Goal: Task Accomplishment & Management: Manage account settings

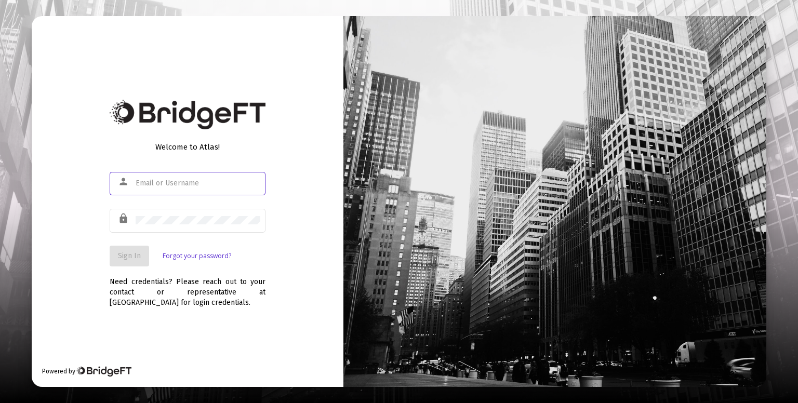
click at [202, 179] on input "text" at bounding box center [198, 183] width 125 height 8
type input "roshani@truerootfinancial.com"
click at [143, 257] on button "Sign In" at bounding box center [130, 256] width 40 height 21
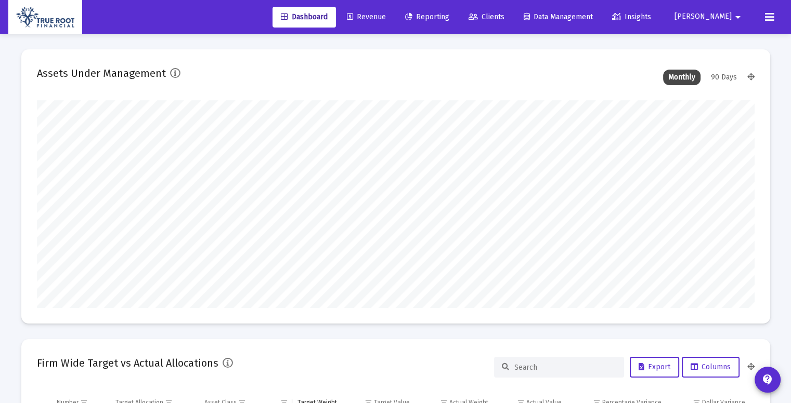
scroll to position [208, 717]
type input "2025-09-30"
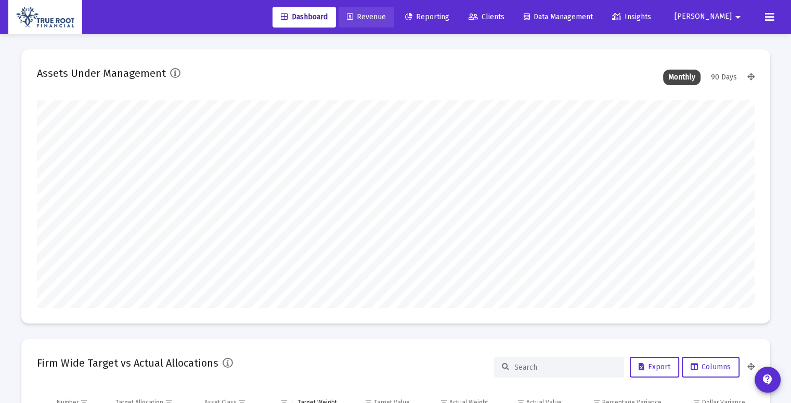
click at [394, 18] on link "Revenue" at bounding box center [366, 17] width 56 height 21
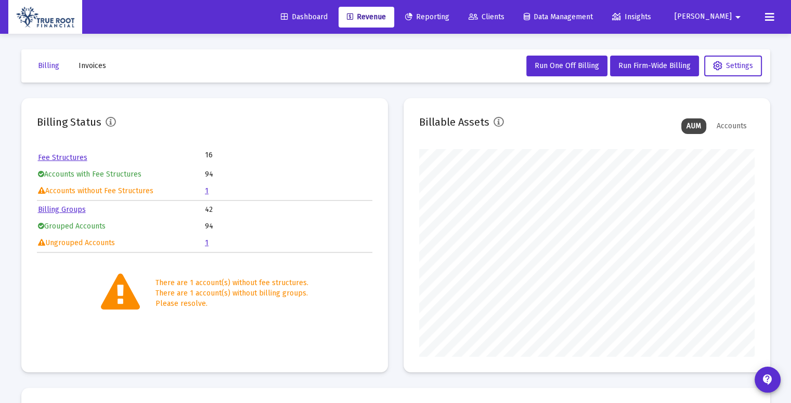
scroll to position [208, 335]
click at [207, 193] on link "1" at bounding box center [207, 191] width 4 height 9
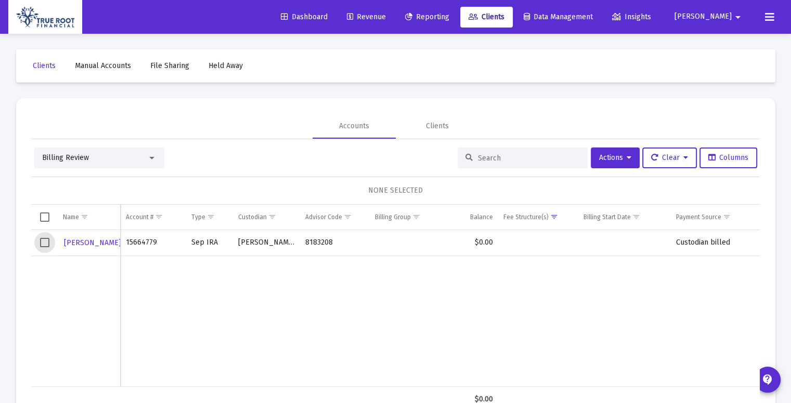
click at [46, 241] on span "Select row" at bounding box center [44, 242] width 9 height 9
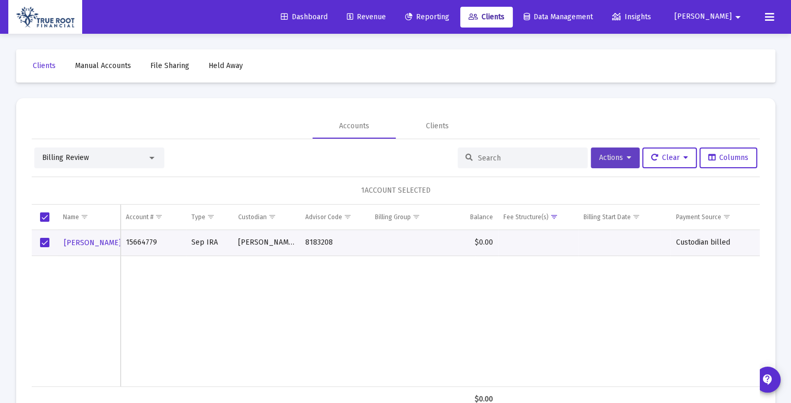
click at [628, 159] on button "Actions" at bounding box center [615, 158] width 49 height 21
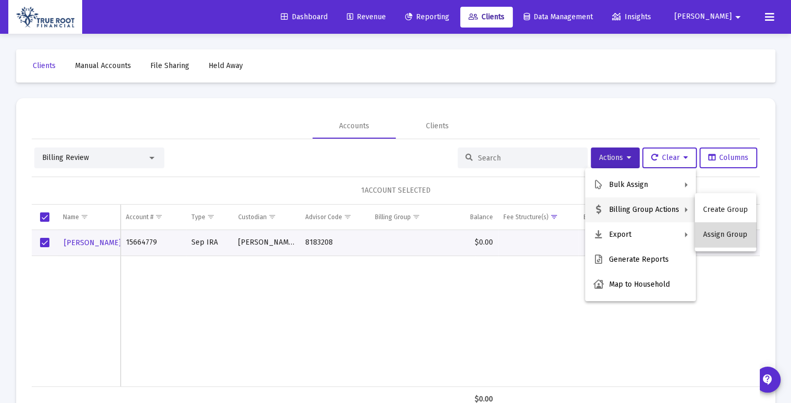
click at [726, 240] on button "Assign Group" at bounding box center [724, 234] width 61 height 25
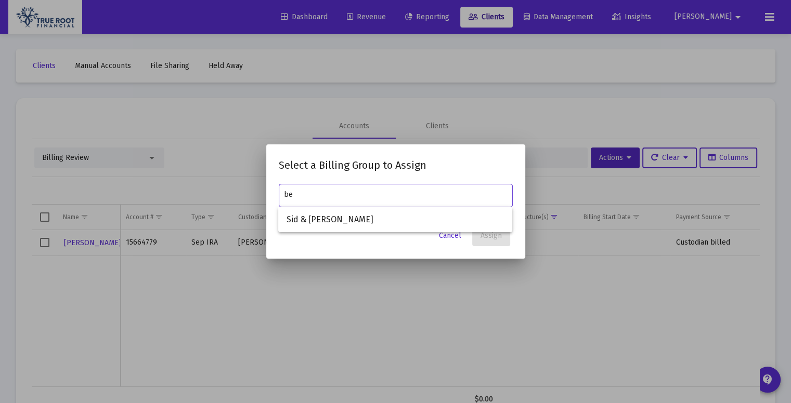
type input "b"
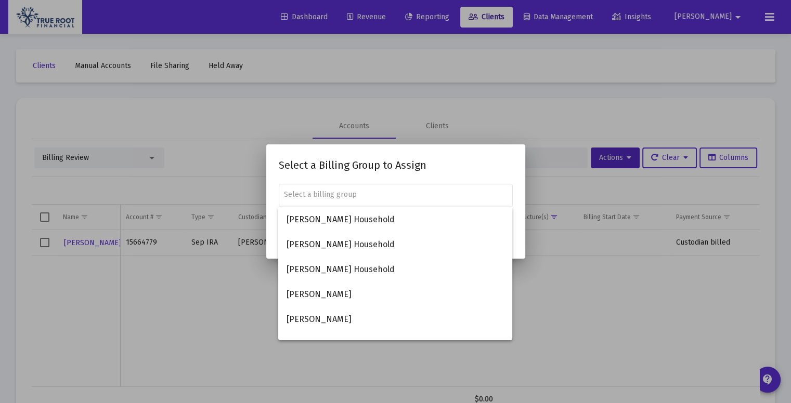
click at [557, 301] on div at bounding box center [395, 201] width 791 height 403
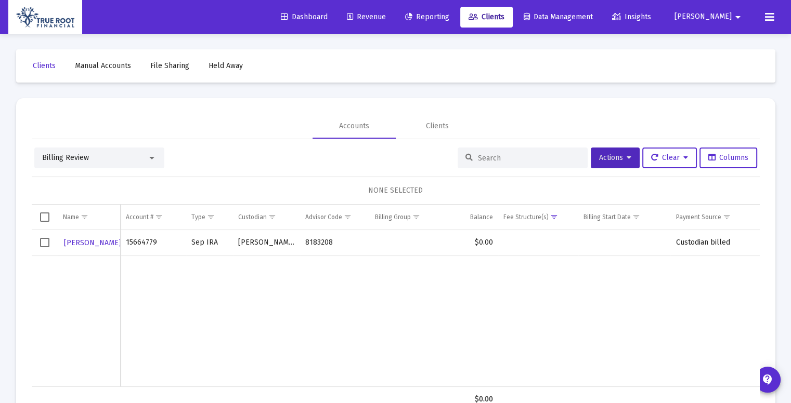
click at [154, 154] on div at bounding box center [151, 158] width 9 height 8
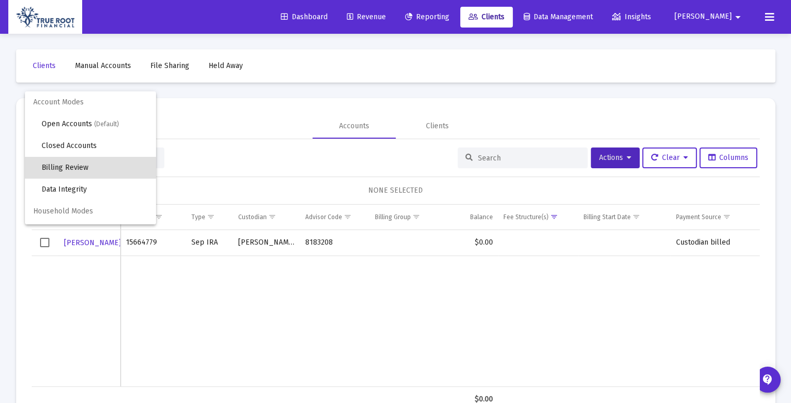
click at [177, 360] on div at bounding box center [395, 201] width 791 height 403
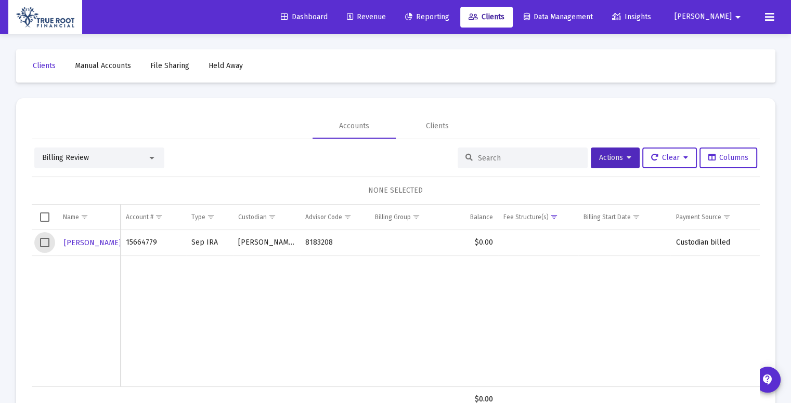
click at [44, 241] on span "Select row" at bounding box center [44, 242] width 9 height 9
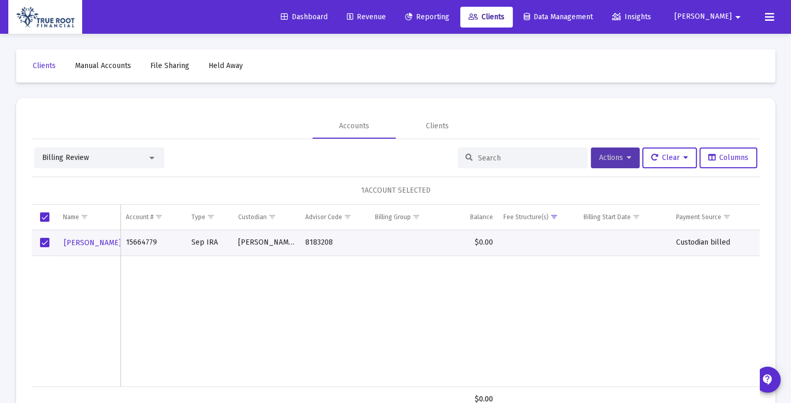
click at [626, 154] on icon at bounding box center [628, 157] width 5 height 7
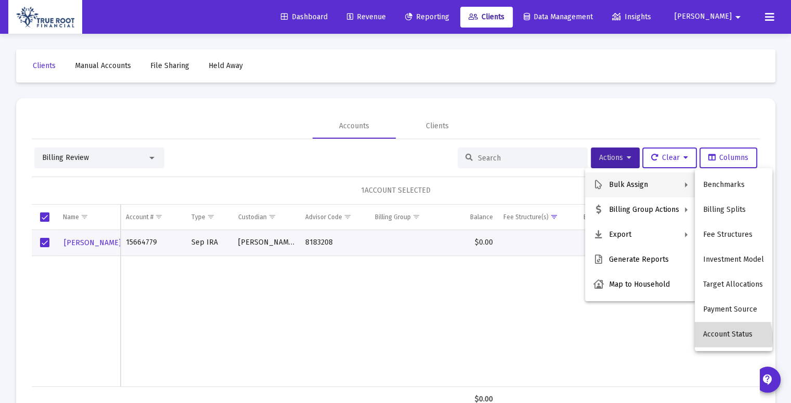
click at [717, 338] on button "Account Status" at bounding box center [732, 334] width 77 height 25
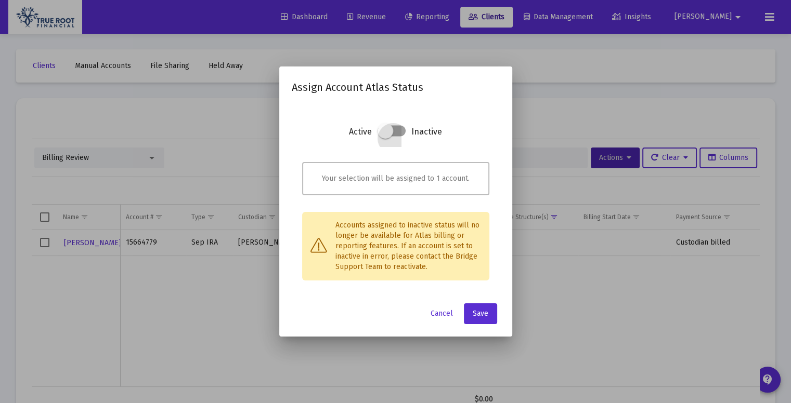
click at [397, 137] on label at bounding box center [391, 131] width 28 height 19
click at [386, 137] on input "checkbox" at bounding box center [385, 137] width 1 height 1
checkbox input "true"
click at [480, 311] on span "Save" at bounding box center [481, 313] width 16 height 9
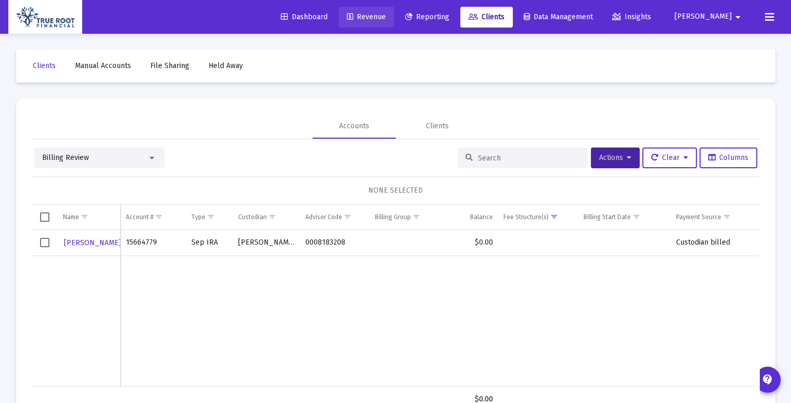
click at [386, 20] on span "Revenue" at bounding box center [366, 16] width 39 height 9
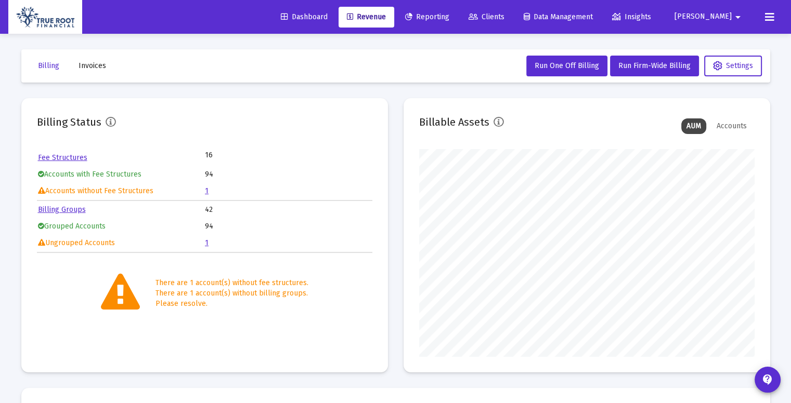
scroll to position [208, 335]
click at [205, 242] on link "1" at bounding box center [207, 243] width 4 height 9
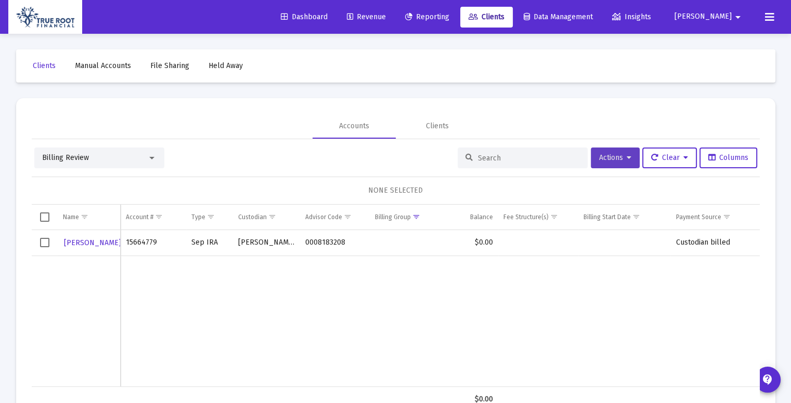
click at [626, 159] on icon at bounding box center [628, 157] width 5 height 7
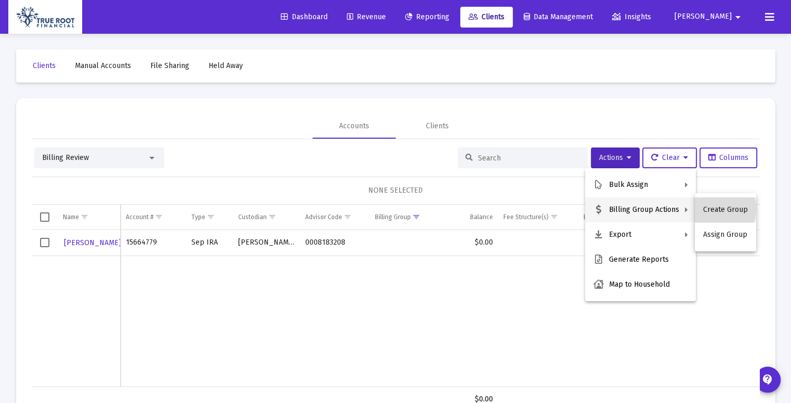
click at [704, 209] on button "Create Group" at bounding box center [724, 210] width 61 height 25
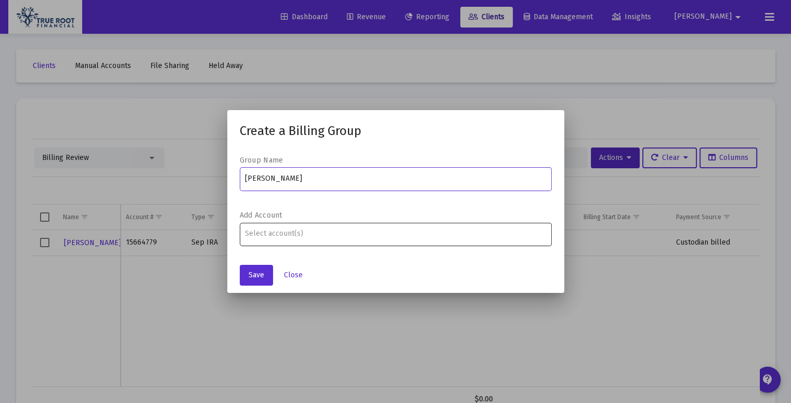
type input "Betty Louie"
click at [289, 233] on input "Assignment Selection" at bounding box center [395, 234] width 301 height 8
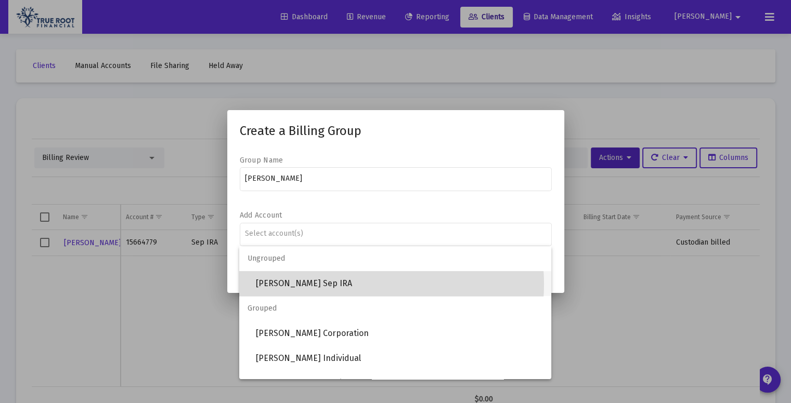
click at [348, 284] on span "BETTY LOUIE Sep IRA" at bounding box center [399, 283] width 287 height 25
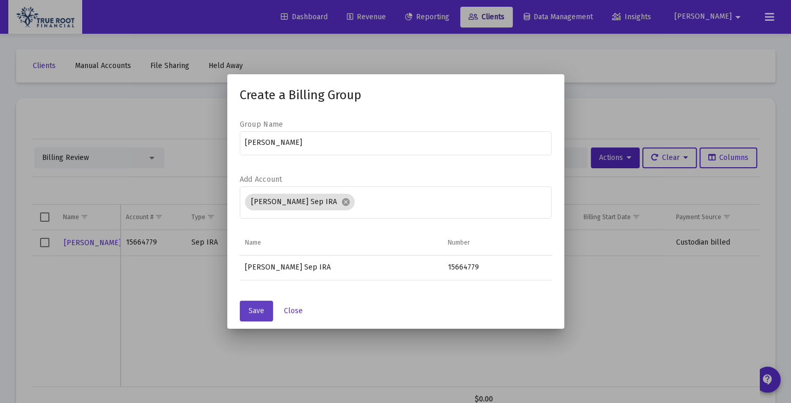
click at [258, 308] on span "Save" at bounding box center [256, 311] width 16 height 9
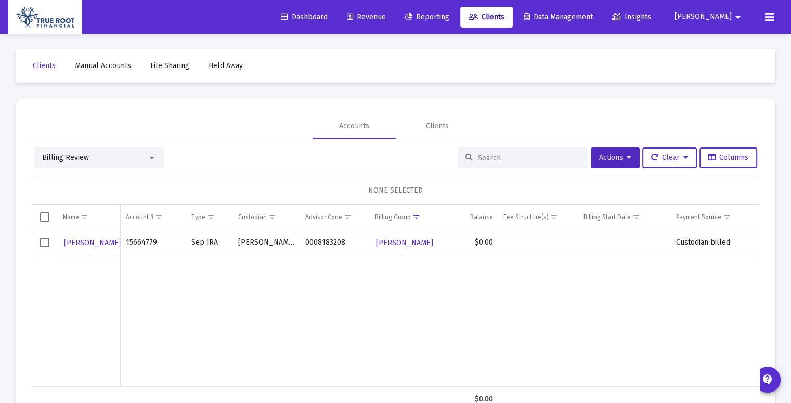
click at [47, 247] on td "Data grid" at bounding box center [45, 243] width 26 height 26
click at [47, 246] on span "Select row" at bounding box center [44, 242] width 9 height 9
click at [627, 162] on span "Actions" at bounding box center [615, 157] width 32 height 9
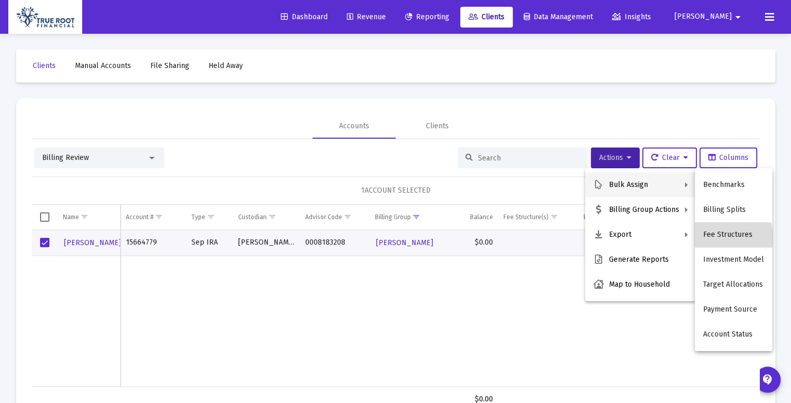
click at [727, 238] on button "Fee Structures" at bounding box center [732, 234] width 77 height 25
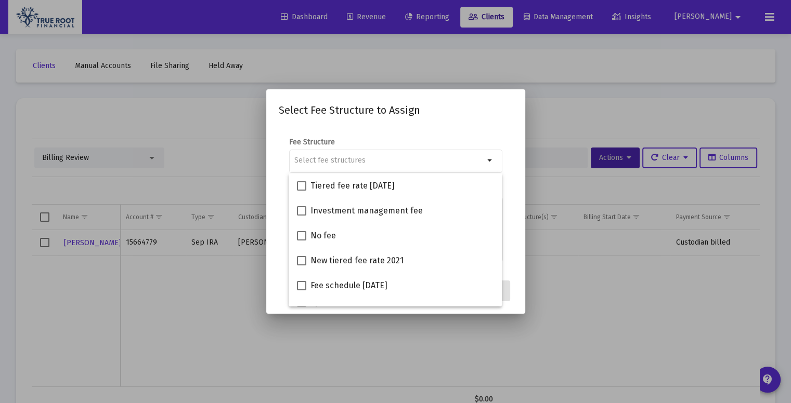
click at [260, 339] on div at bounding box center [395, 201] width 791 height 403
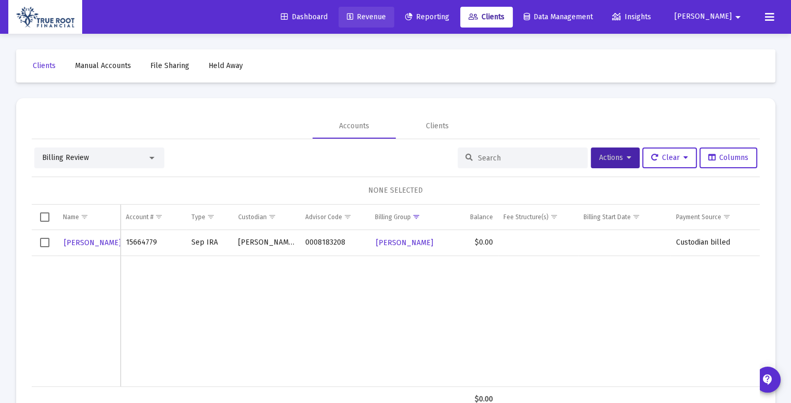
click at [394, 21] on link "Revenue" at bounding box center [366, 17] width 56 height 21
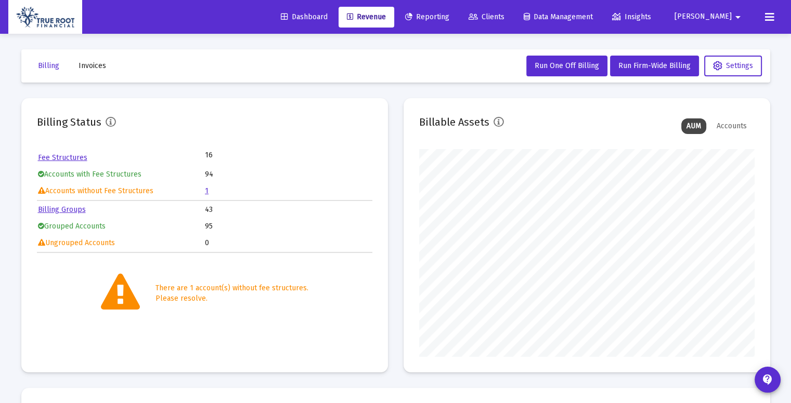
scroll to position [208, 335]
click at [73, 156] on link "Fee Structures" at bounding box center [62, 157] width 49 height 9
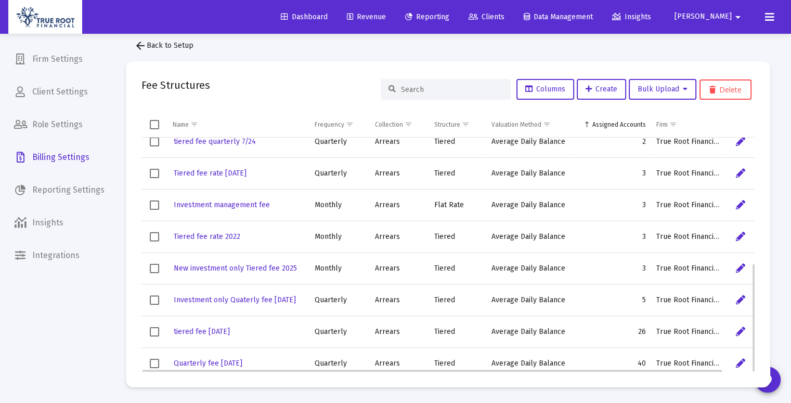
scroll to position [270, 0]
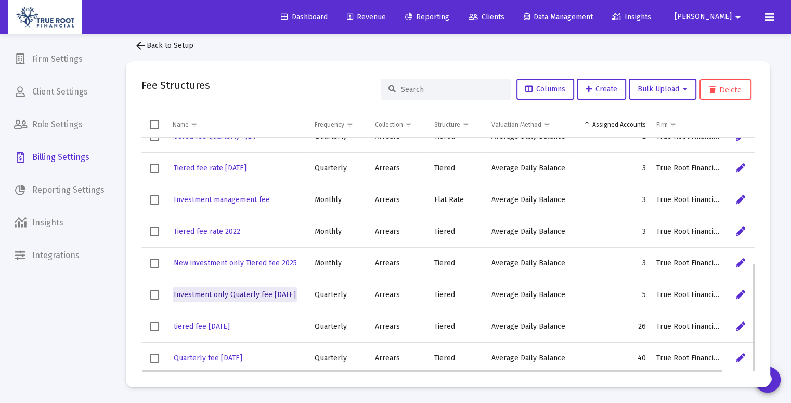
click at [254, 287] on button "Investment only Quaterly fee 9.03.2025" at bounding box center [235, 294] width 124 height 15
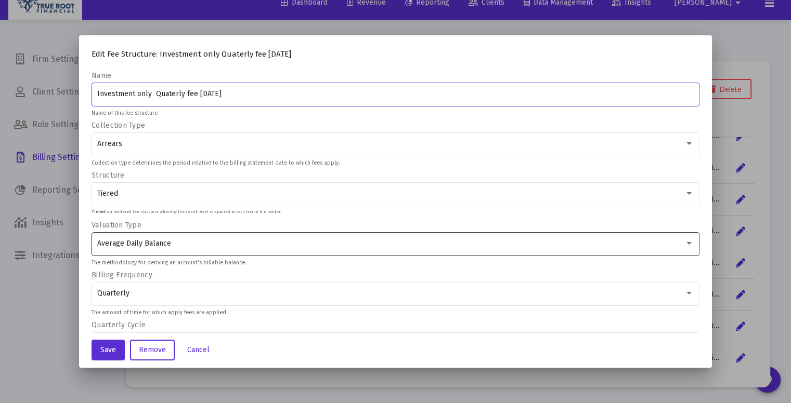
scroll to position [181, 0]
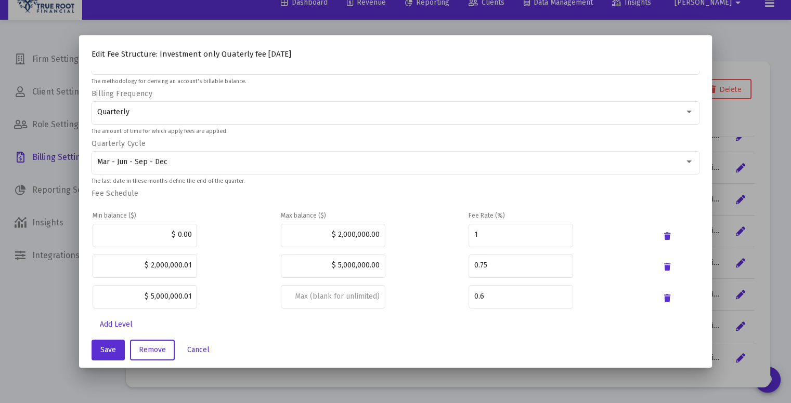
click at [747, 59] on div at bounding box center [395, 201] width 791 height 403
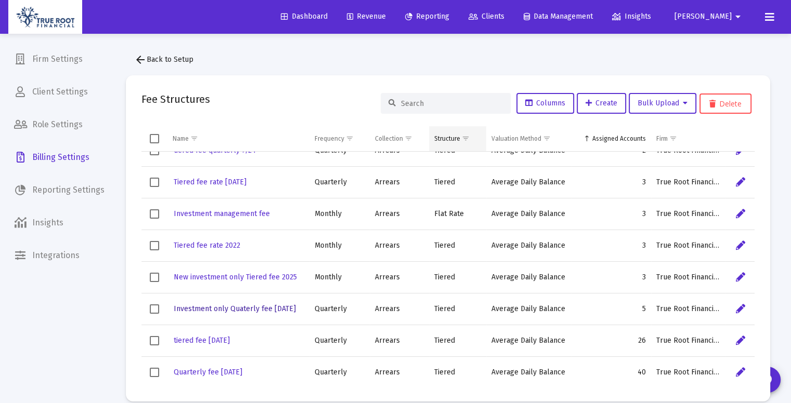
scroll to position [14, 0]
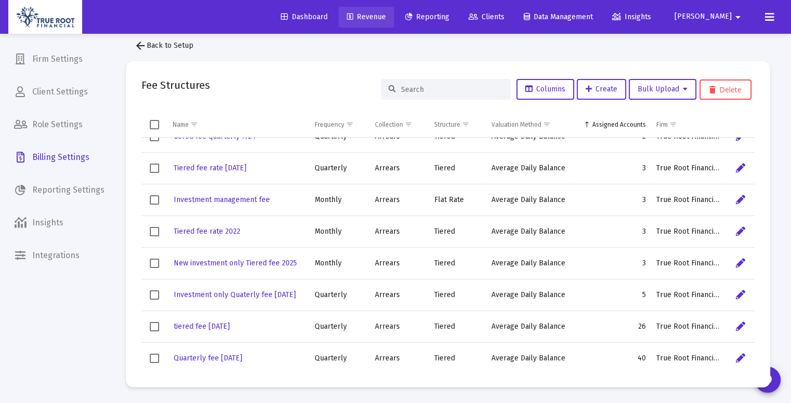
click at [386, 19] on span "Revenue" at bounding box center [366, 16] width 39 height 9
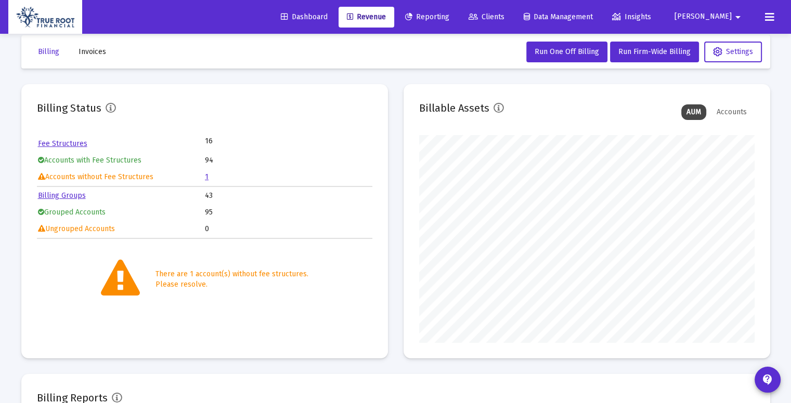
scroll to position [208, 335]
click at [206, 179] on link "1" at bounding box center [207, 177] width 4 height 9
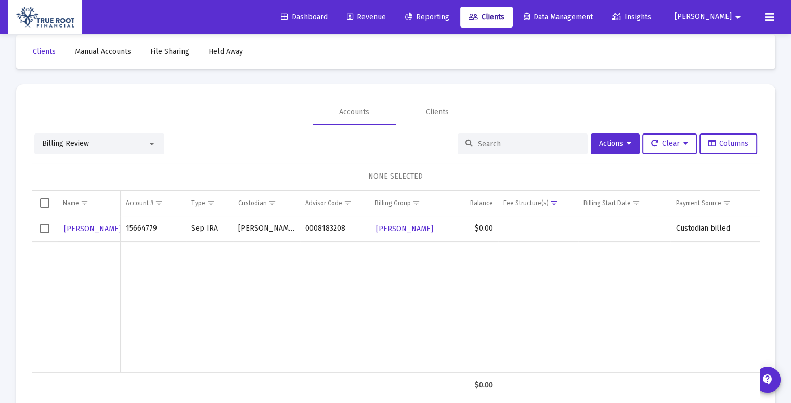
click at [47, 225] on span "Select row" at bounding box center [44, 228] width 9 height 9
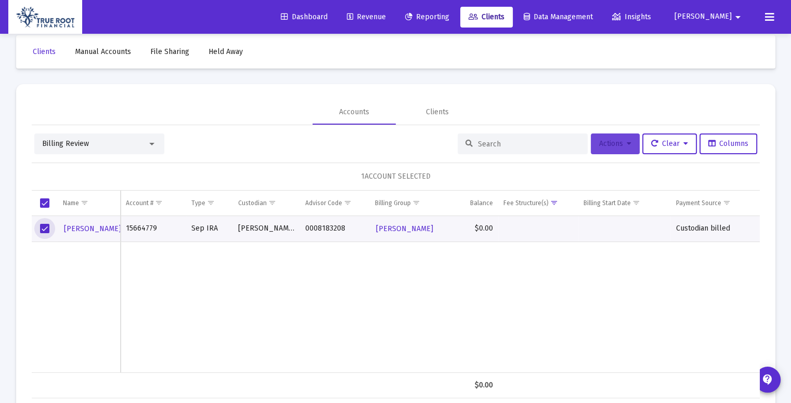
click at [622, 140] on span "Actions" at bounding box center [615, 143] width 32 height 9
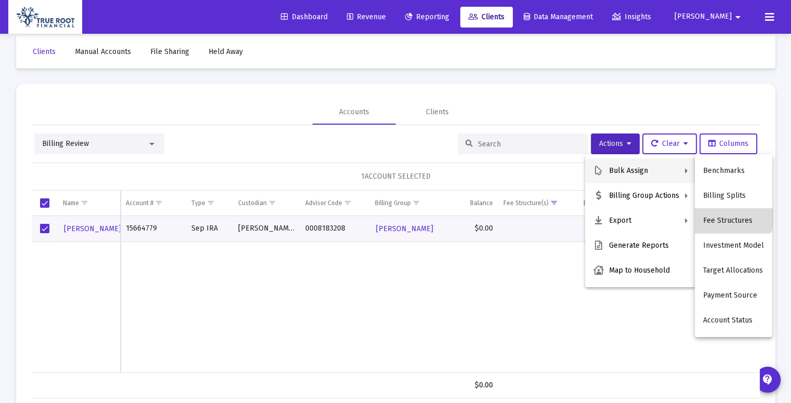
click at [730, 217] on button "Fee Structures" at bounding box center [732, 220] width 77 height 25
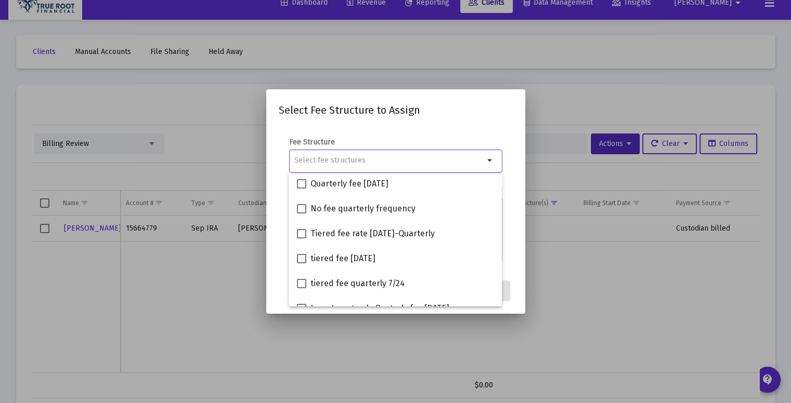
scroll to position [266, 0]
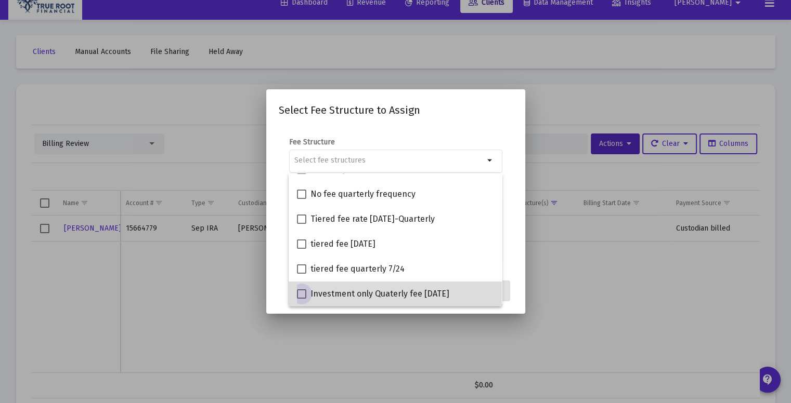
click at [404, 298] on span "Investment only Quaterly fee 9.03.2025" at bounding box center [379, 294] width 139 height 12
click at [301, 299] on input "Investment only Quaterly fee 9.03.2025" at bounding box center [301, 299] width 1 height 1
checkbox input "true"
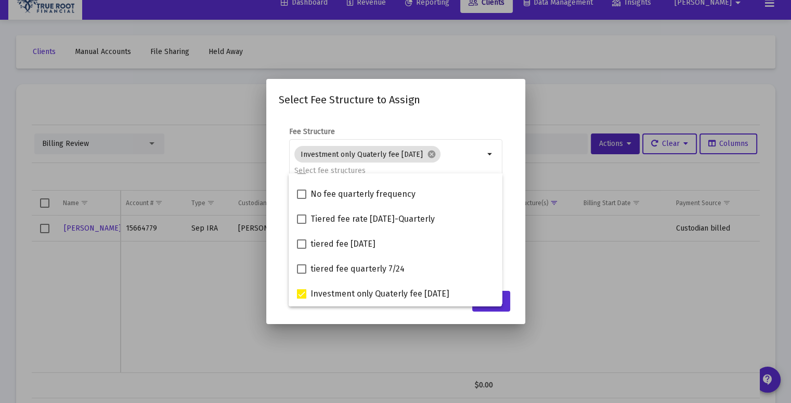
click at [514, 246] on mat-dialog-content "Fee Structure Investment only Quaterly fee 9.03.2025 cancel arrow_drop_down Not…" at bounding box center [395, 200] width 259 height 168
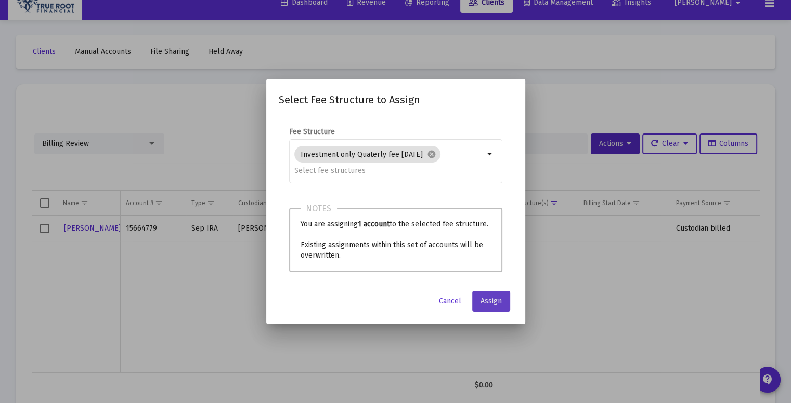
click at [493, 306] on button "Assign" at bounding box center [491, 301] width 38 height 21
click at [496, 303] on span "Assign" at bounding box center [490, 301] width 21 height 9
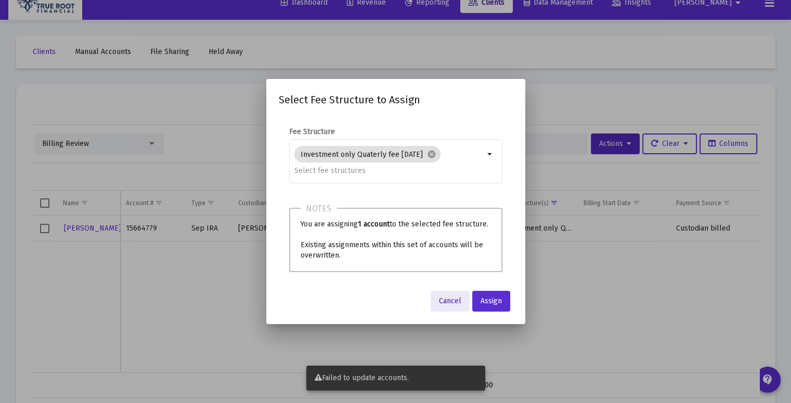
click at [454, 301] on span "Cancel" at bounding box center [450, 301] width 22 height 9
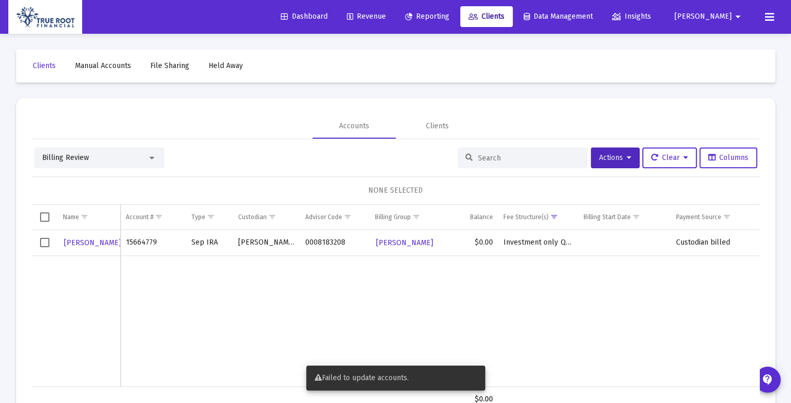
scroll to position [14, 0]
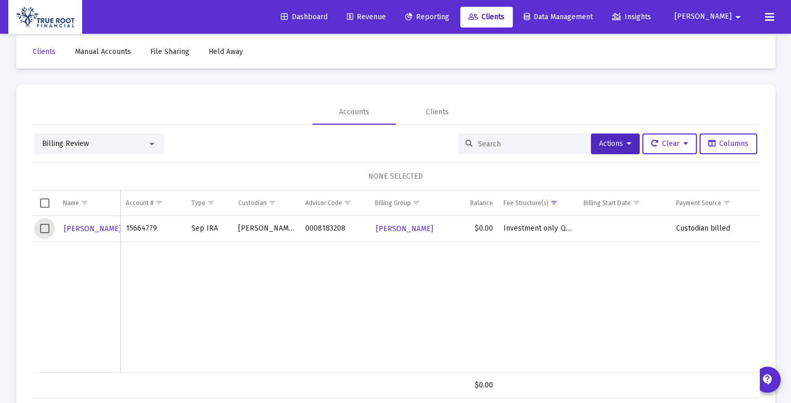
click at [46, 224] on span "Select row" at bounding box center [44, 228] width 9 height 9
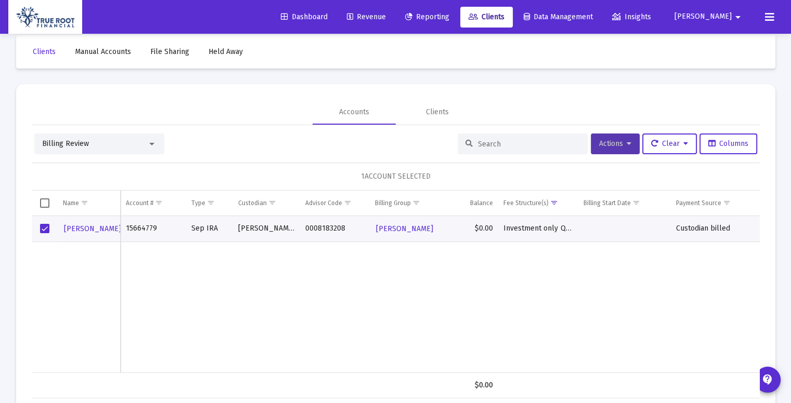
click at [628, 143] on button "Actions" at bounding box center [615, 144] width 49 height 21
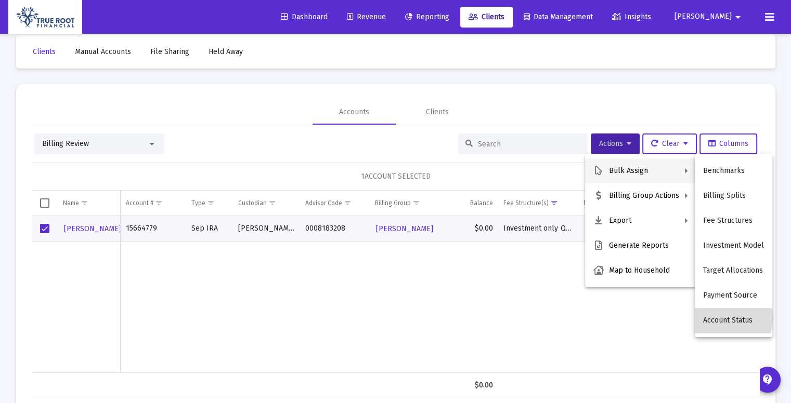
click at [722, 319] on button "Account Status" at bounding box center [732, 320] width 77 height 25
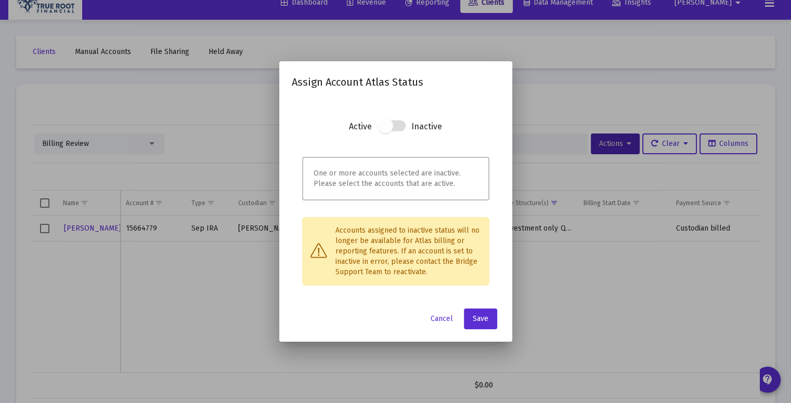
click at [399, 127] on span at bounding box center [391, 126] width 28 height 11
drag, startPoint x: 385, startPoint y: 125, endPoint x: 445, endPoint y: 125, distance: 59.8
click at [445, 125] on section "Active Inactive" at bounding box center [395, 135] width 187 height 31
click at [439, 314] on span "Cancel" at bounding box center [441, 318] width 22 height 9
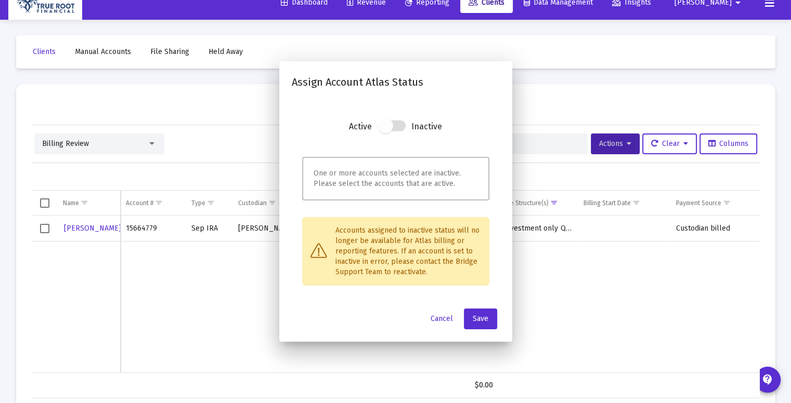
scroll to position [14, 0]
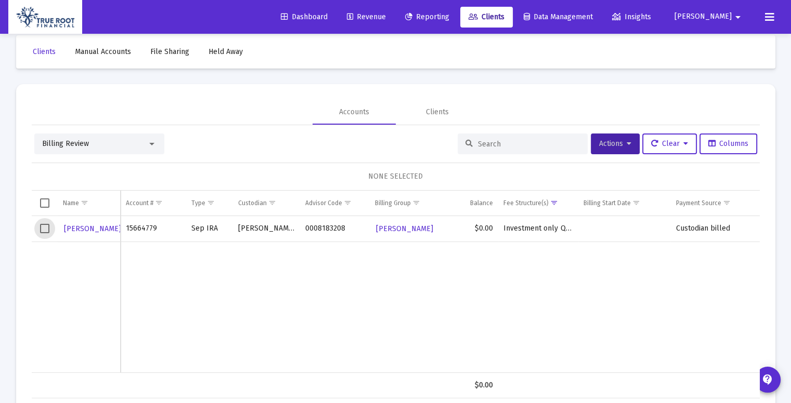
click at [46, 228] on span "Select row" at bounding box center [44, 228] width 9 height 9
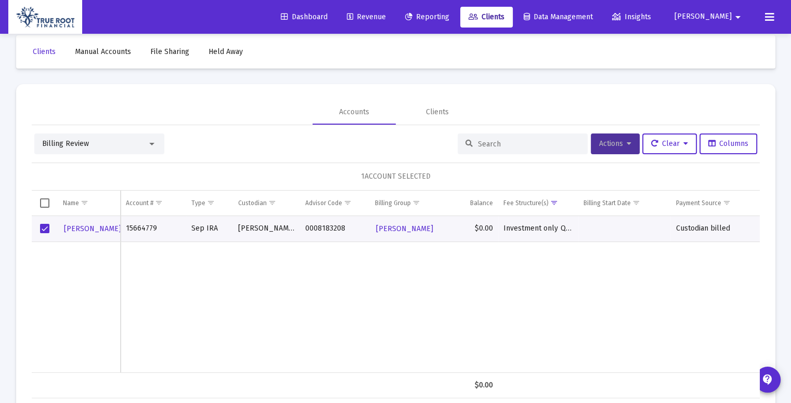
click at [631, 139] on button "Actions" at bounding box center [615, 144] width 49 height 21
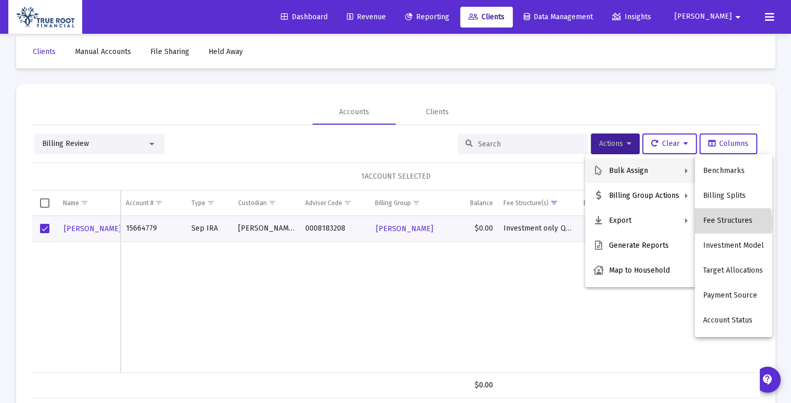
click at [709, 223] on button "Fee Structures" at bounding box center [732, 220] width 77 height 25
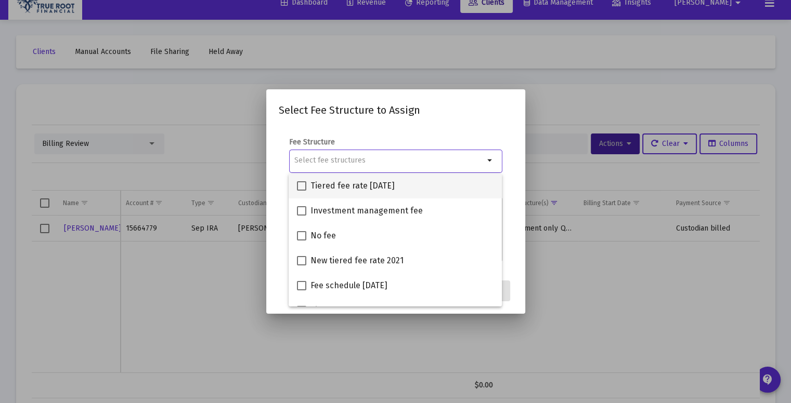
scroll to position [266, 0]
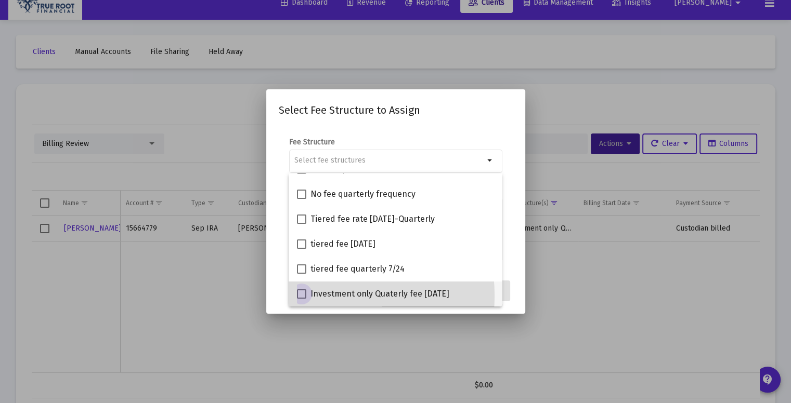
click at [306, 296] on span at bounding box center [301, 294] width 9 height 9
click at [301, 299] on input "Investment only Quaterly fee 9.03.2025" at bounding box center [301, 299] width 1 height 1
checkbox input "true"
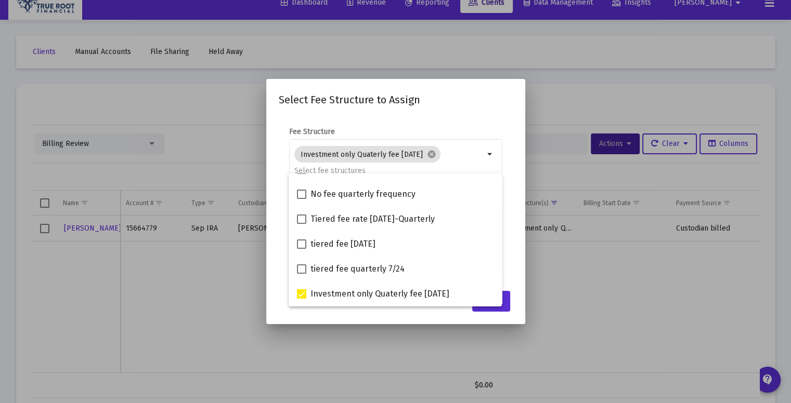
click at [512, 252] on mat-dialog-content "Fee Structure Investment only Quaterly fee 9.03.2025 cancel arrow_drop_down Not…" at bounding box center [395, 200] width 259 height 168
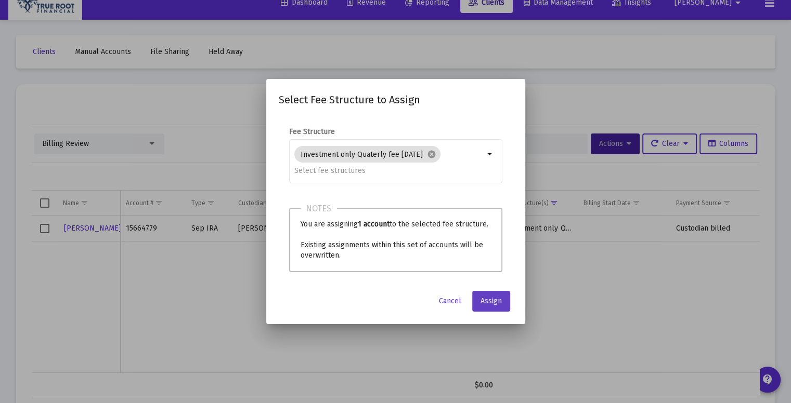
click at [499, 304] on span "Assign" at bounding box center [490, 301] width 21 height 9
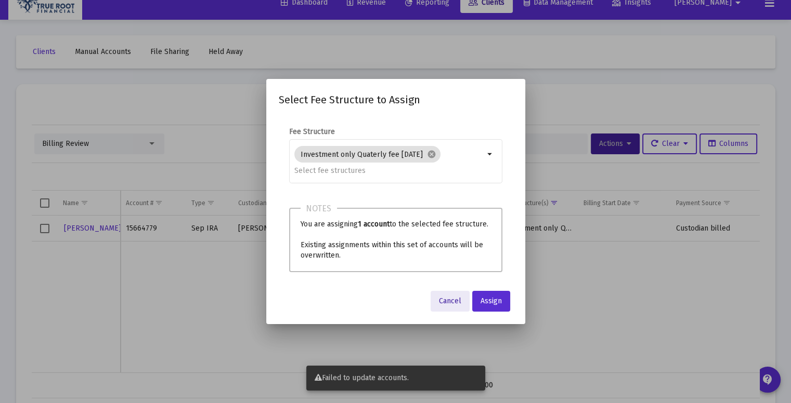
click at [453, 298] on span "Cancel" at bounding box center [450, 301] width 22 height 9
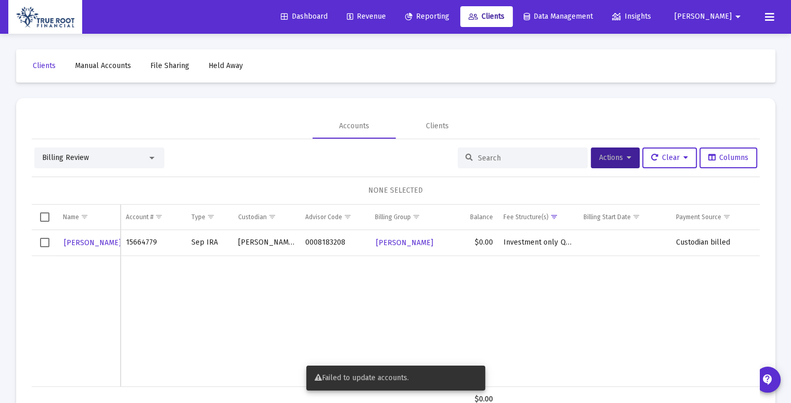
scroll to position [14, 0]
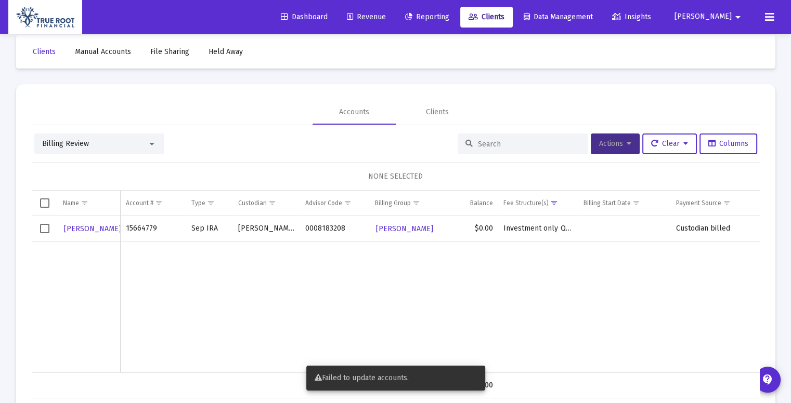
click at [628, 139] on button "Actions" at bounding box center [615, 144] width 49 height 21
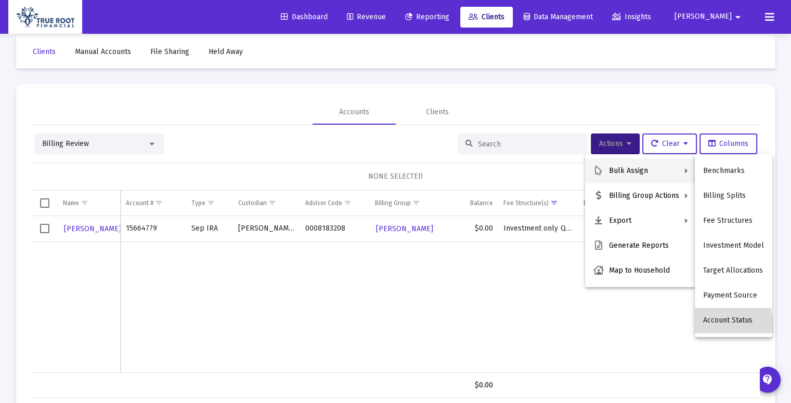
click at [709, 325] on button "Account Status" at bounding box center [732, 320] width 77 height 25
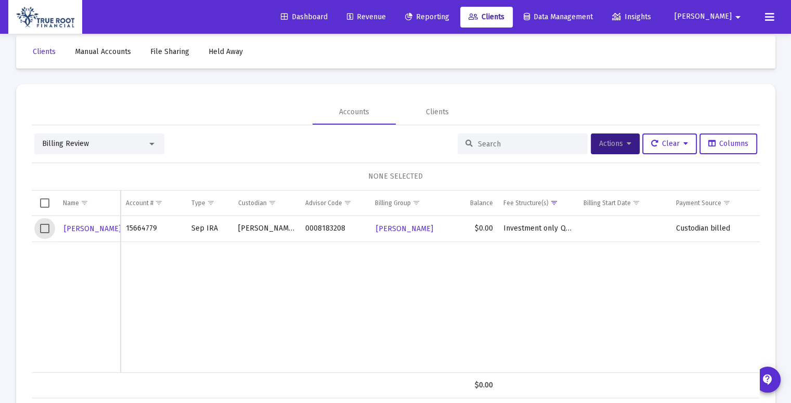
click at [46, 229] on span "Select row" at bounding box center [44, 228] width 9 height 9
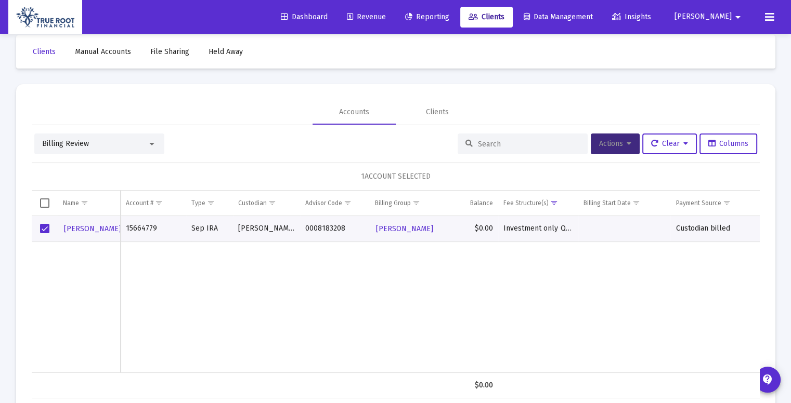
click at [626, 143] on icon at bounding box center [628, 143] width 5 height 7
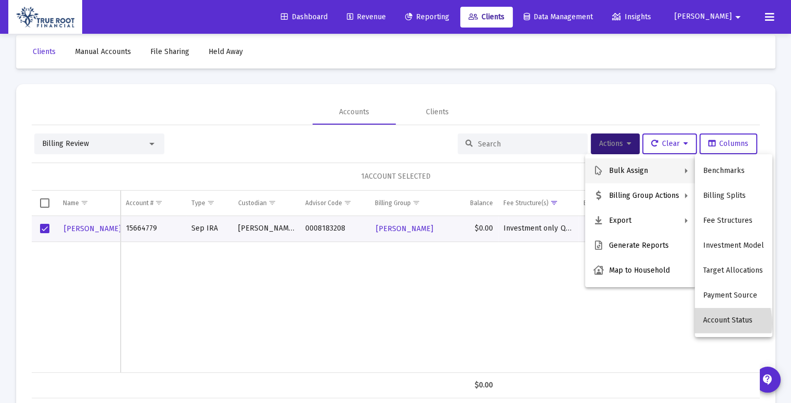
click at [709, 323] on button "Account Status" at bounding box center [732, 320] width 77 height 25
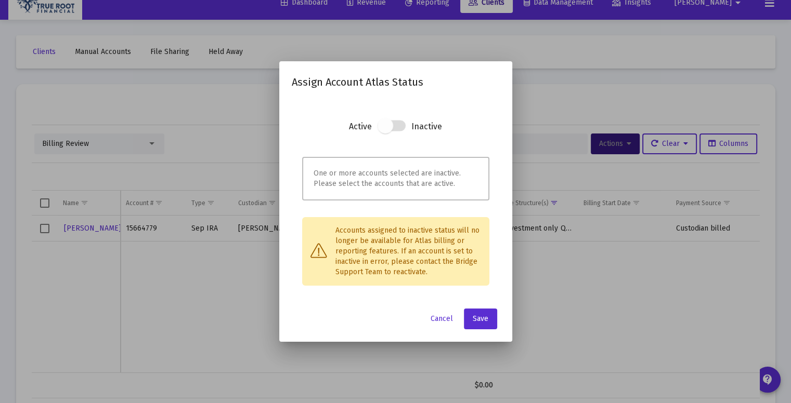
drag, startPoint x: 389, startPoint y: 127, endPoint x: 445, endPoint y: 125, distance: 56.2
click at [445, 125] on section "Active Inactive" at bounding box center [395, 135] width 187 height 31
click at [440, 318] on span "Cancel" at bounding box center [441, 318] width 22 height 9
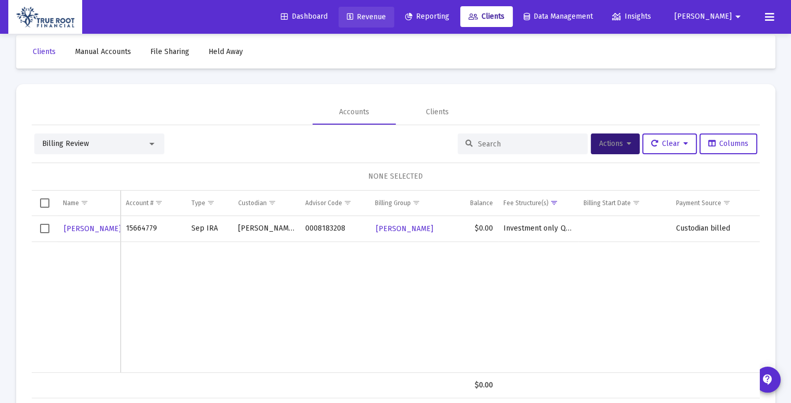
click at [377, 17] on span "Revenue" at bounding box center [366, 16] width 39 height 9
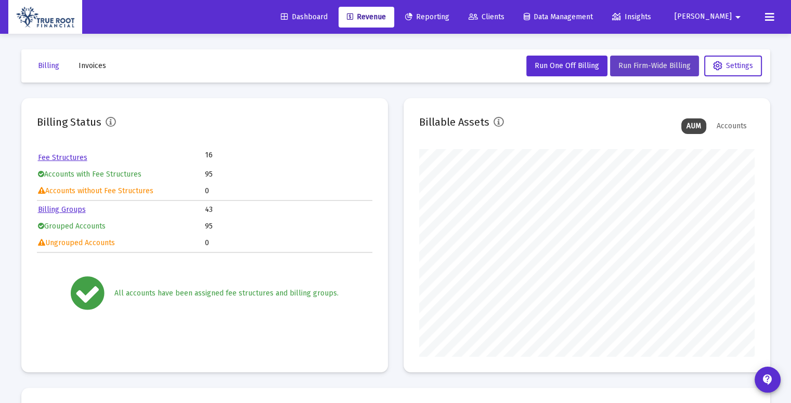
click at [644, 66] on span "Run Firm-Wide Billing" at bounding box center [654, 65] width 72 height 9
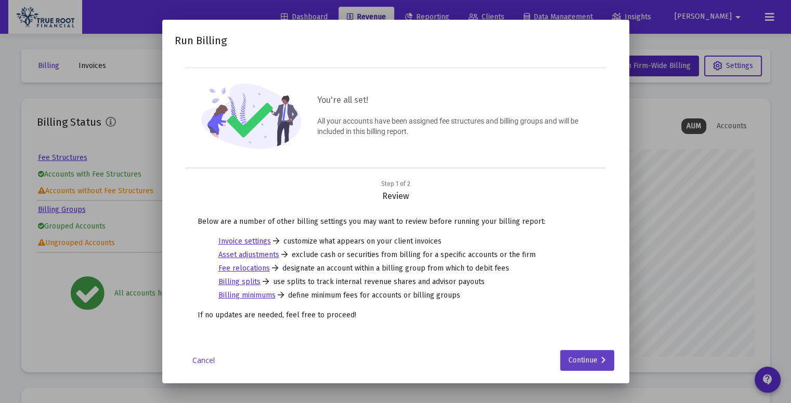
click at [603, 357] on icon at bounding box center [603, 360] width 5 height 7
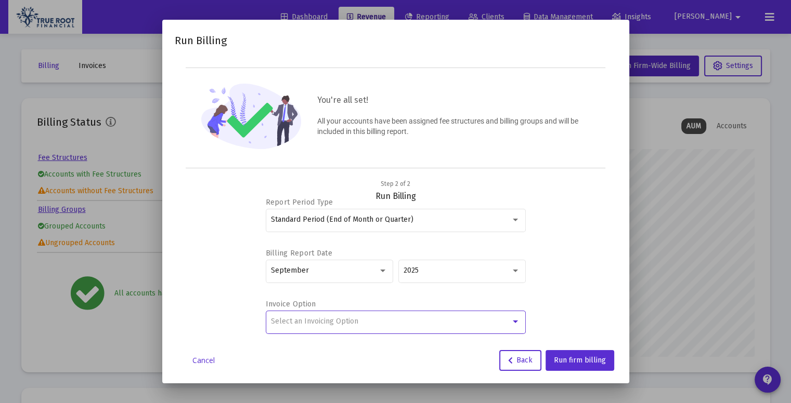
click at [509, 318] on div "Select an Invoicing Option" at bounding box center [391, 322] width 240 height 8
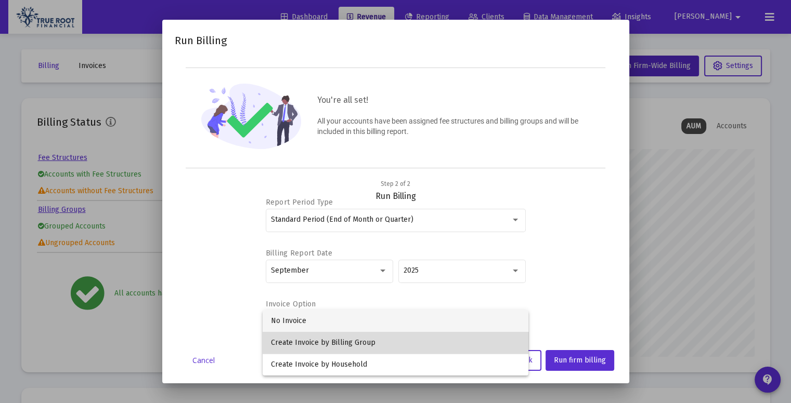
click at [384, 338] on span "Create Invoice by Billing Group" at bounding box center [395, 343] width 249 height 22
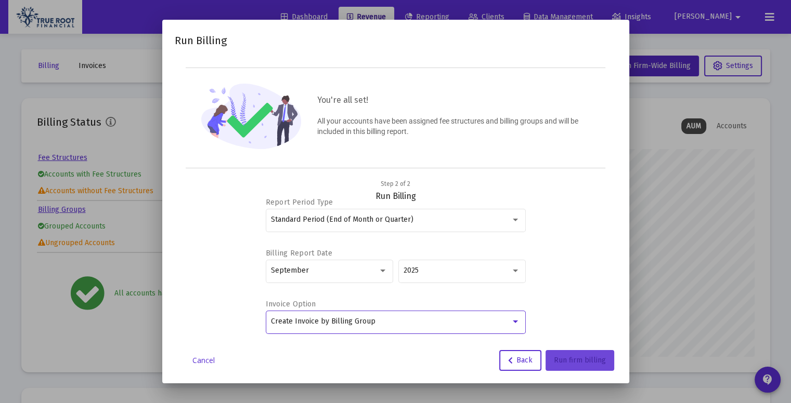
click at [574, 356] on span "Run firm billing" at bounding box center [580, 360] width 52 height 9
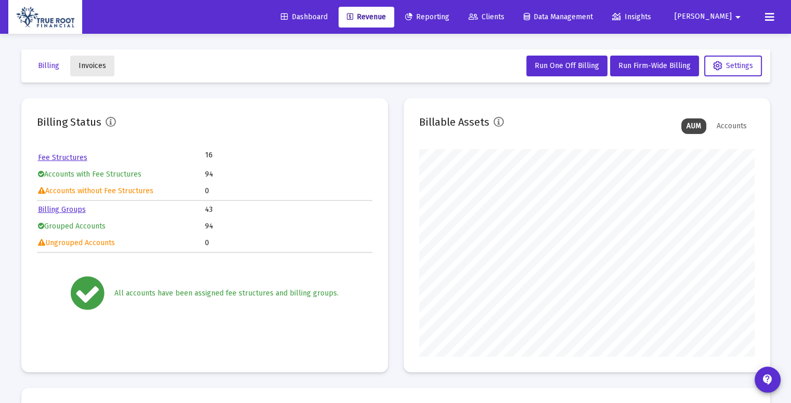
click at [96, 60] on button "Invoices" at bounding box center [92, 66] width 44 height 21
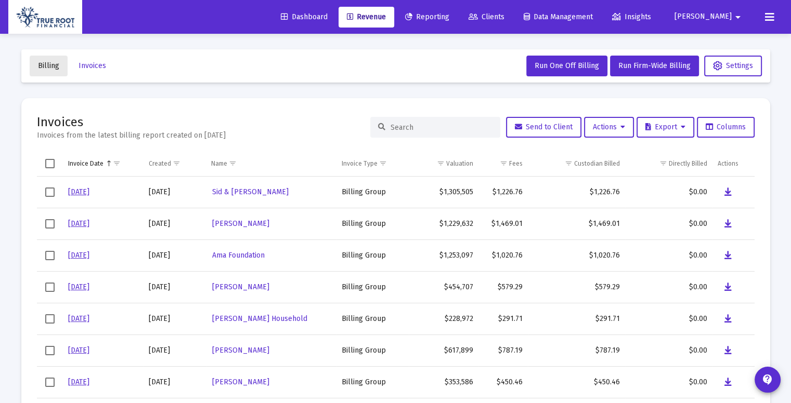
click at [57, 64] on span "Billing" at bounding box center [48, 65] width 21 height 9
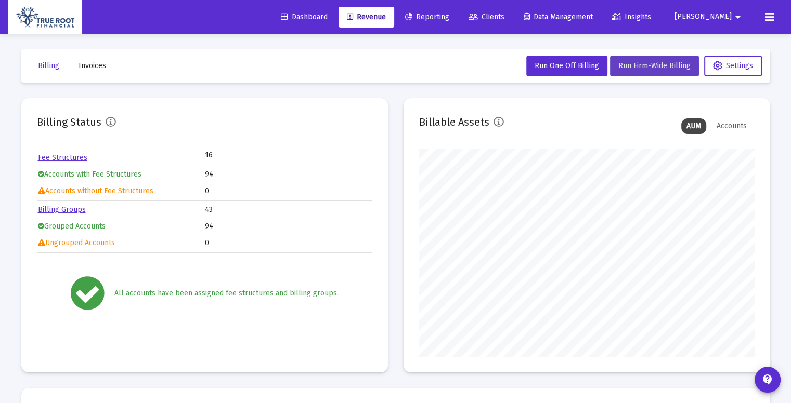
click at [631, 69] on span "Run Firm-Wide Billing" at bounding box center [654, 65] width 72 height 9
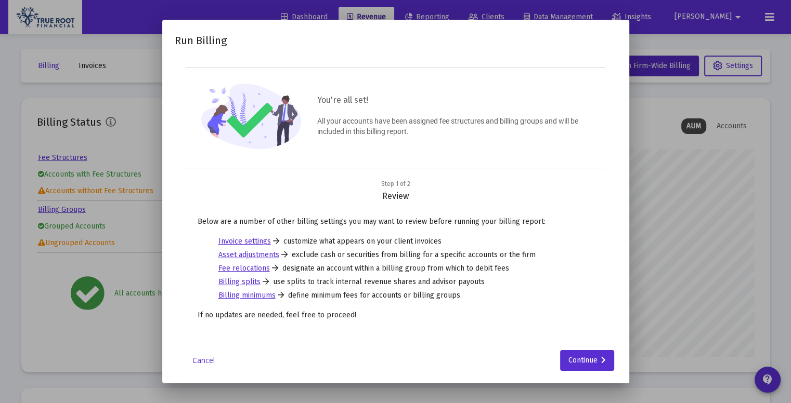
click at [212, 361] on link "Cancel" at bounding box center [204, 361] width 52 height 10
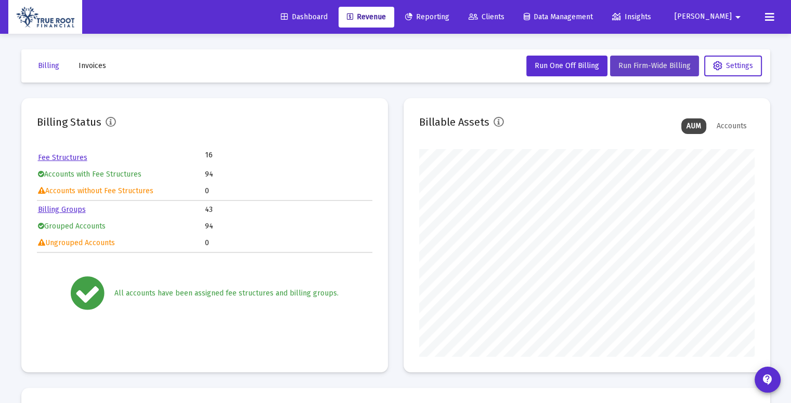
click at [619, 63] on span "Run Firm-Wide Billing" at bounding box center [654, 65] width 72 height 9
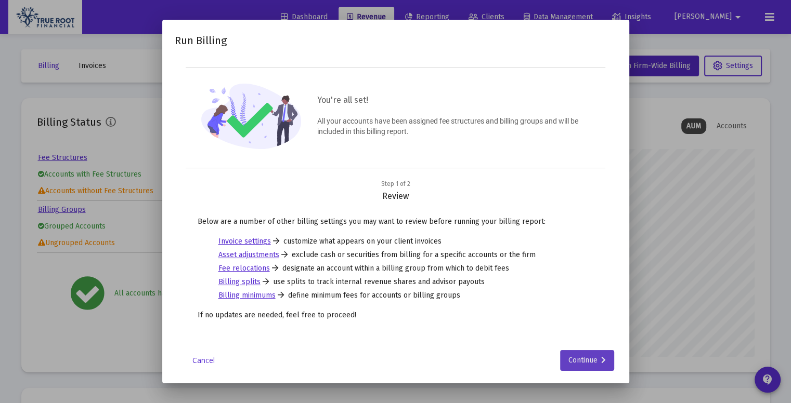
click at [582, 366] on div "Continue" at bounding box center [586, 360] width 37 height 21
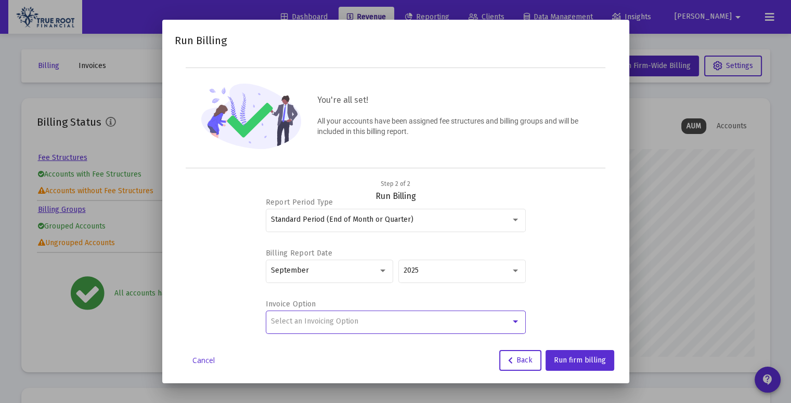
click at [428, 322] on div "Select an Invoicing Option" at bounding box center [391, 322] width 240 height 8
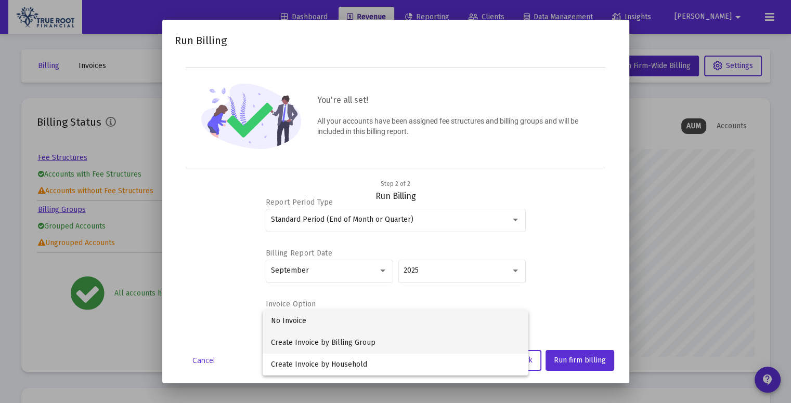
click at [358, 344] on span "Create Invoice by Billing Group" at bounding box center [395, 343] width 249 height 22
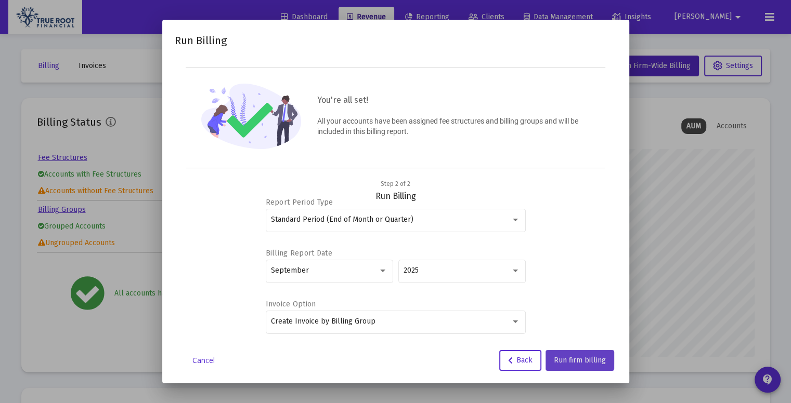
click at [566, 355] on button "Run firm billing" at bounding box center [579, 360] width 69 height 21
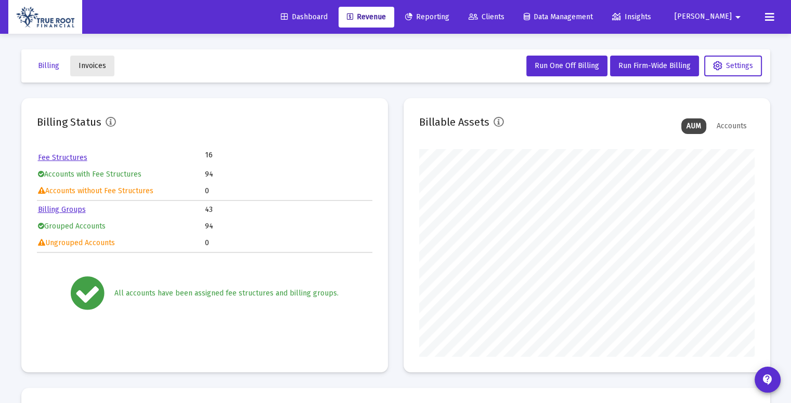
click at [85, 74] on button "Invoices" at bounding box center [92, 66] width 44 height 21
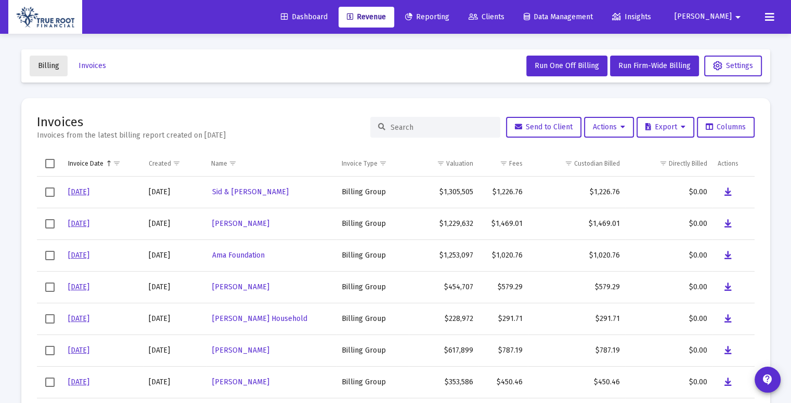
click at [56, 71] on button "Billing" at bounding box center [49, 66] width 38 height 21
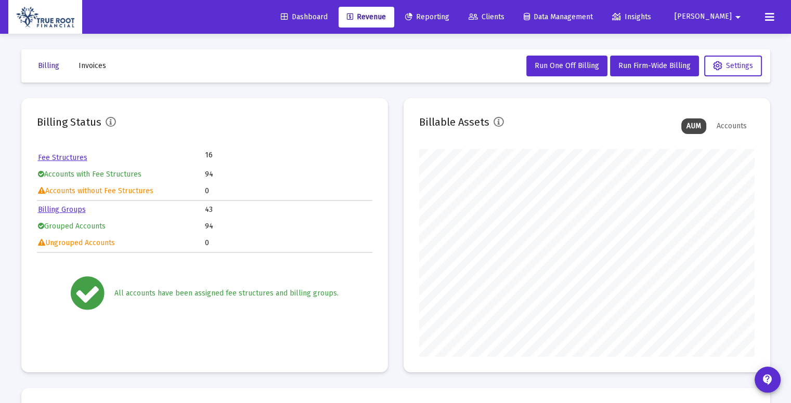
scroll to position [208, 335]
click at [653, 63] on span "Run Firm-Wide Billing" at bounding box center [654, 65] width 72 height 9
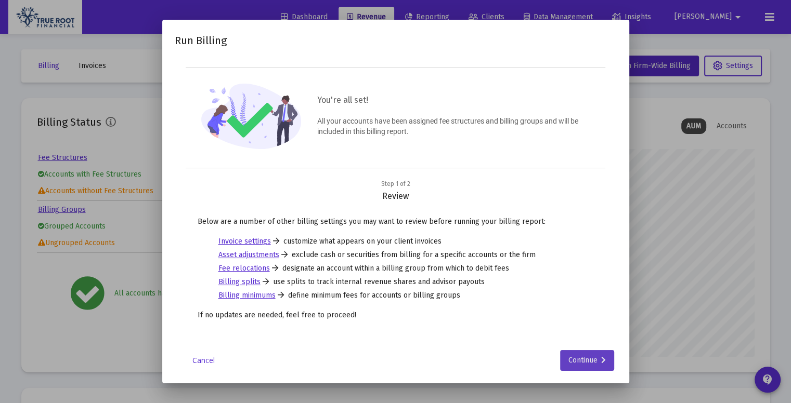
click at [603, 358] on icon at bounding box center [603, 360] width 5 height 7
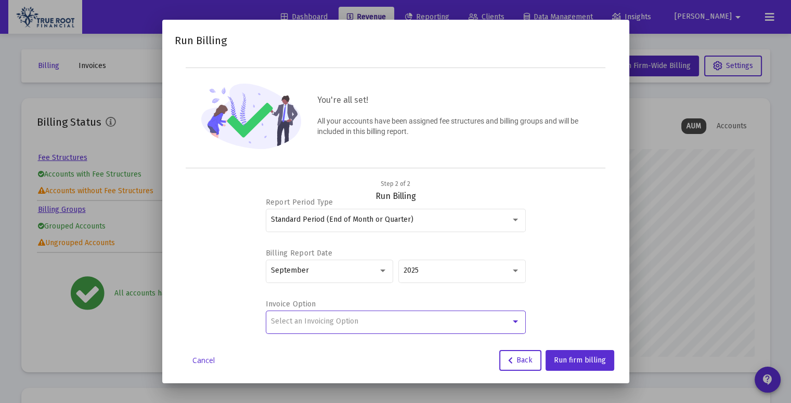
click at [466, 322] on div "Select an Invoicing Option" at bounding box center [391, 322] width 240 height 8
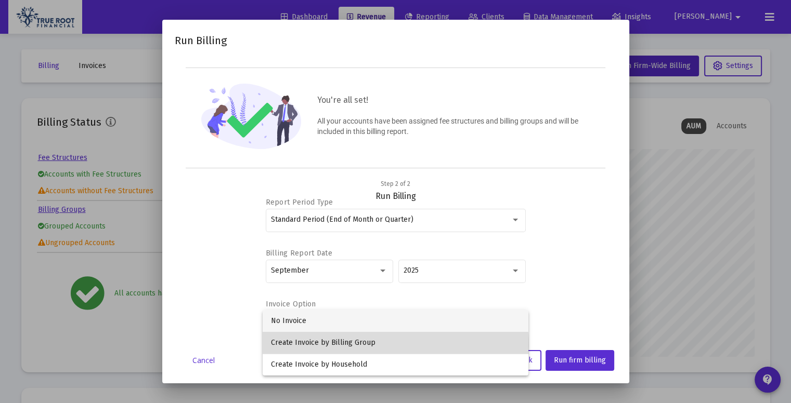
click at [365, 346] on span "Create Invoice by Billing Group" at bounding box center [395, 343] width 249 height 22
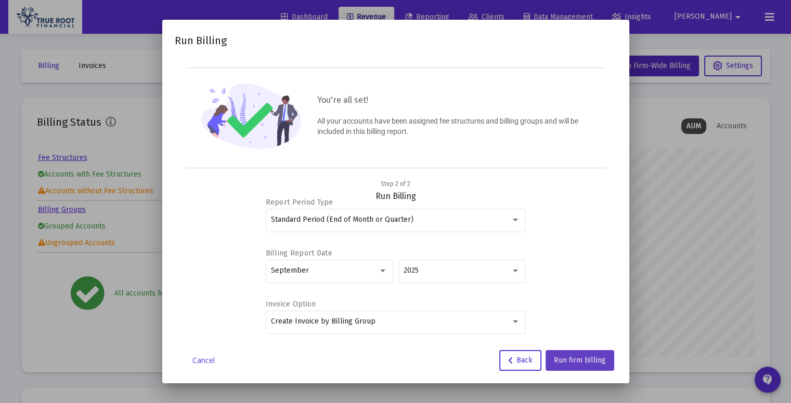
click at [568, 358] on span "Run firm billing" at bounding box center [580, 360] width 52 height 9
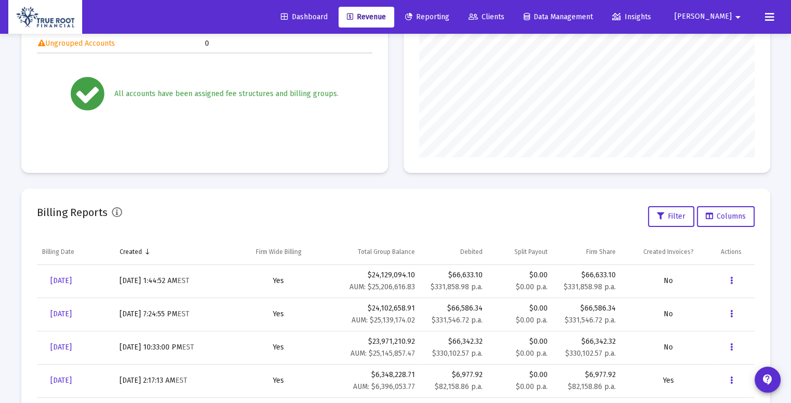
scroll to position [0, 0]
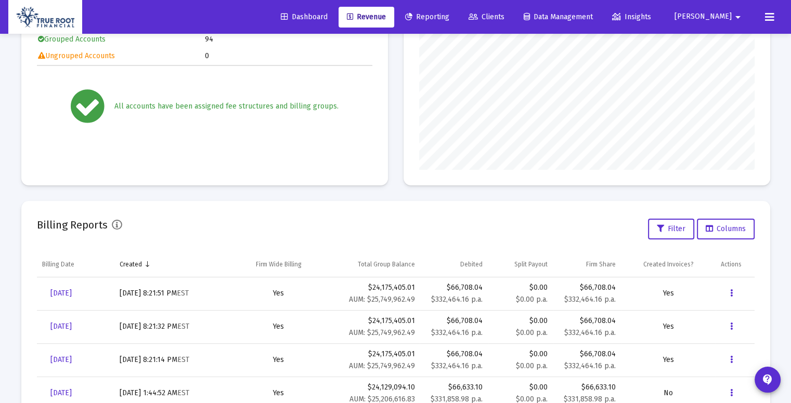
scroll to position [318, 0]
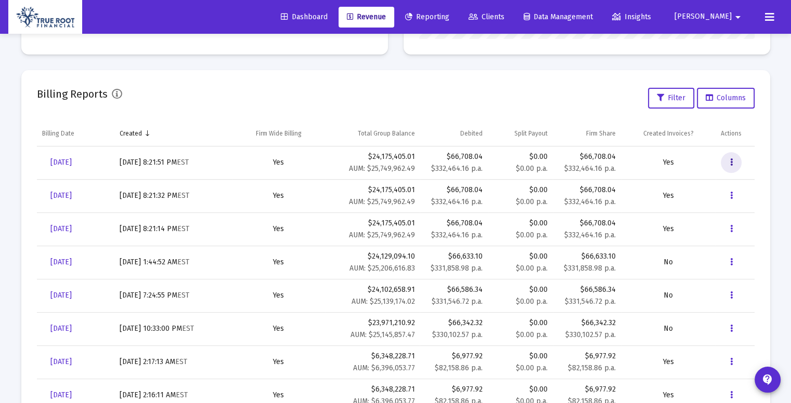
click at [730, 161] on icon "Data grid" at bounding box center [731, 162] width 3 height 12
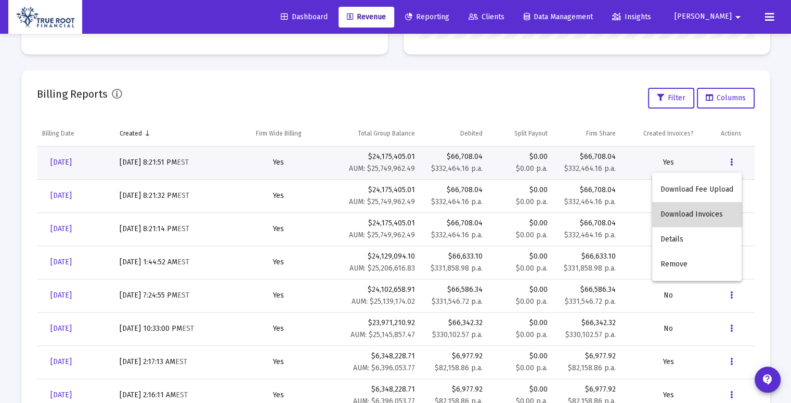
click at [710, 212] on button "Download Invoices" at bounding box center [696, 214] width 89 height 25
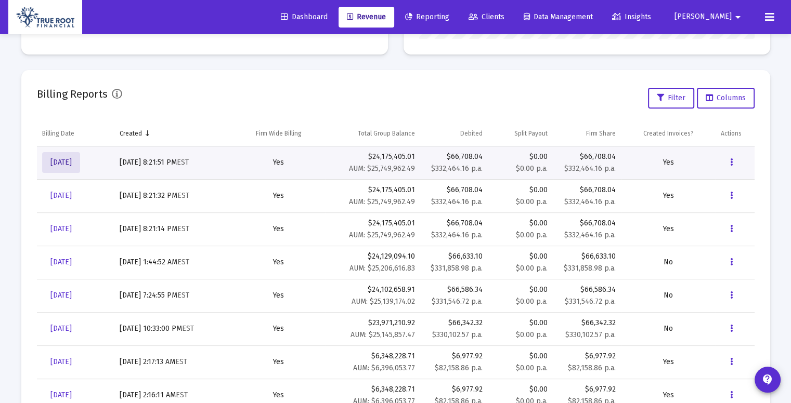
click at [72, 158] on span "[DATE]" at bounding box center [60, 162] width 21 height 9
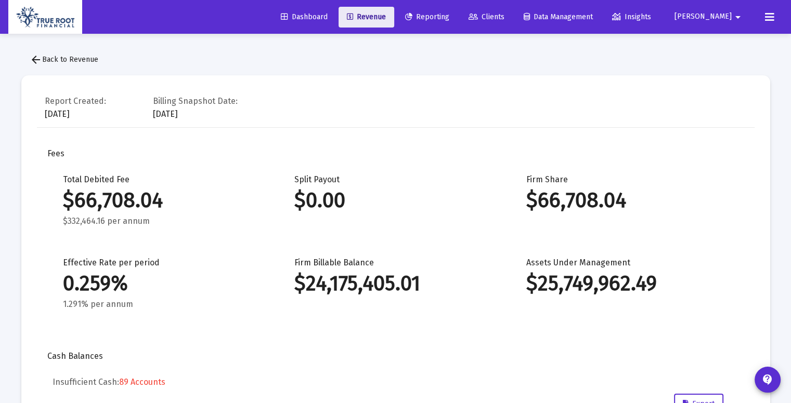
click at [386, 16] on span "Revenue" at bounding box center [366, 16] width 39 height 9
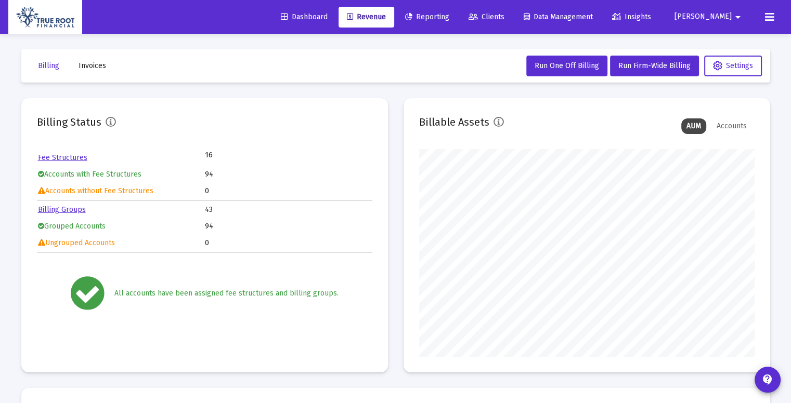
scroll to position [208, 335]
click at [81, 208] on link "Billing Groups" at bounding box center [62, 209] width 48 height 9
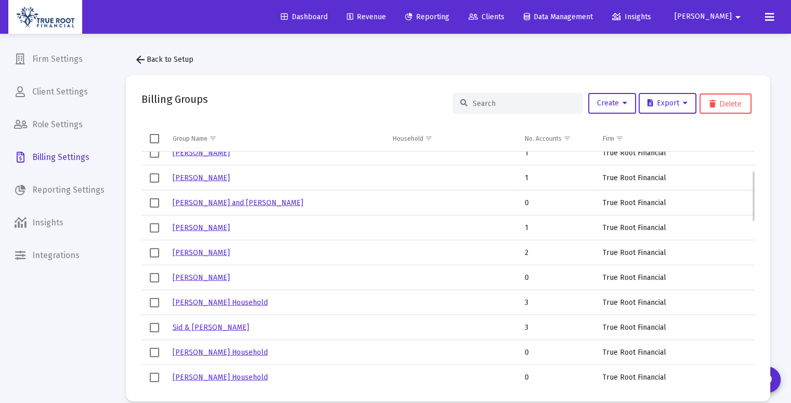
scroll to position [86, 0]
click at [242, 327] on link "Sid & Elizabeth Khurana" at bounding box center [211, 326] width 76 height 9
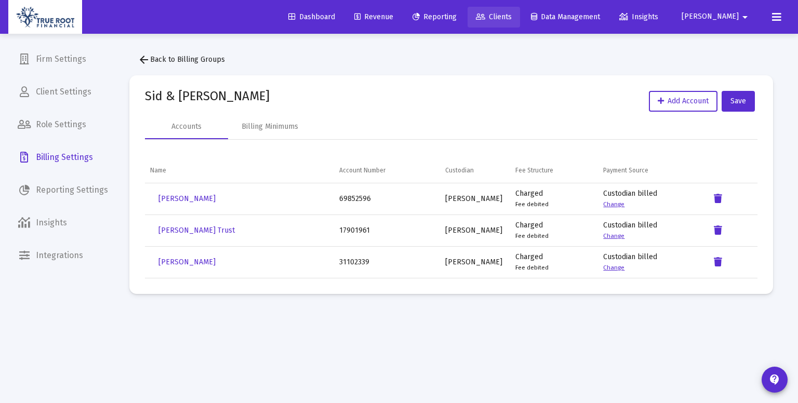
click at [511, 17] on span "Clients" at bounding box center [494, 16] width 36 height 9
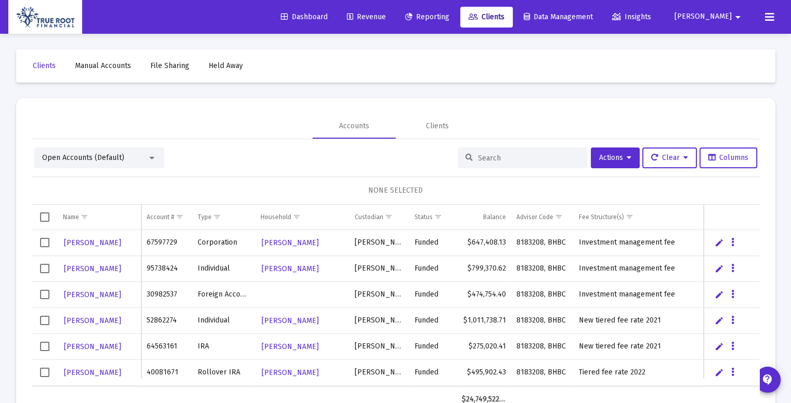
click at [509, 154] on input at bounding box center [529, 158] width 102 height 9
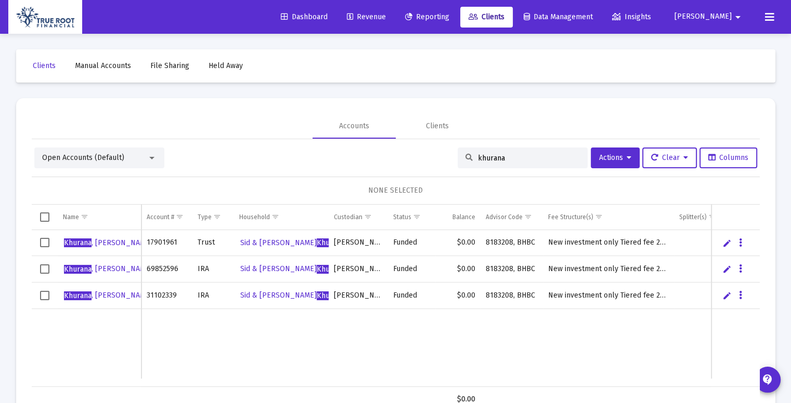
type input "khurana"
click at [45, 243] on span "Select row" at bounding box center [44, 242] width 9 height 9
click at [44, 271] on span "Select row" at bounding box center [44, 269] width 9 height 9
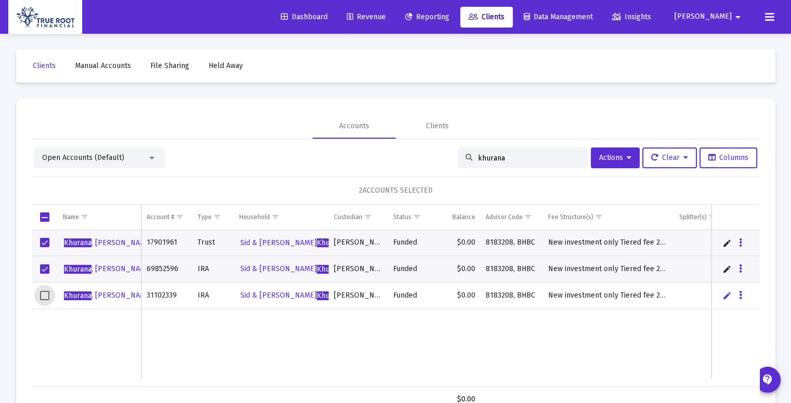
click at [41, 298] on span "Select row" at bounding box center [44, 295] width 9 height 9
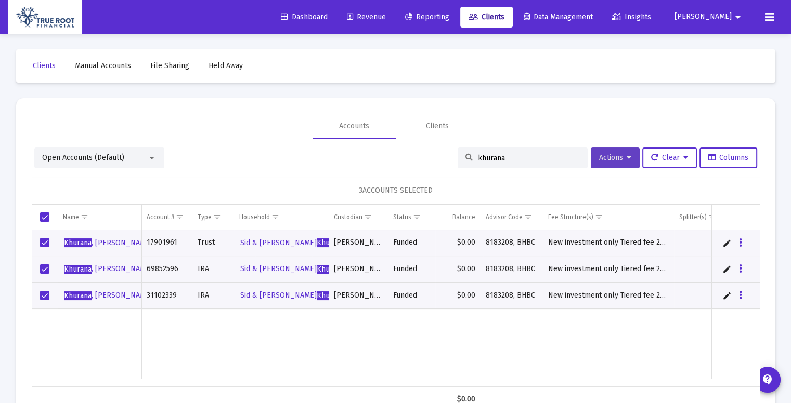
click at [625, 163] on button "Actions" at bounding box center [615, 158] width 49 height 21
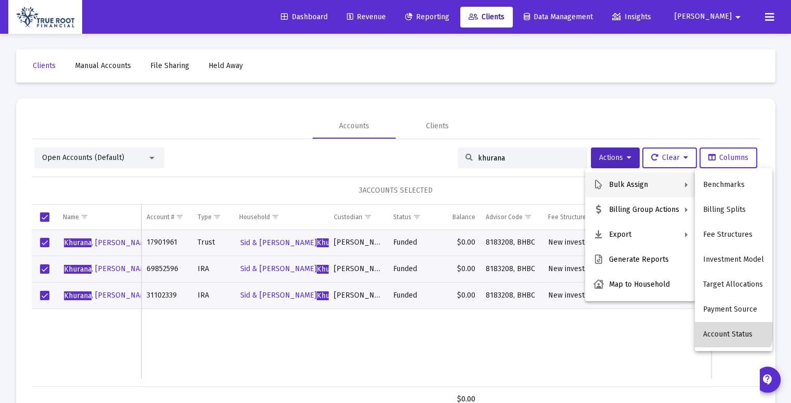
click at [724, 329] on button "Account Status" at bounding box center [732, 334] width 77 height 25
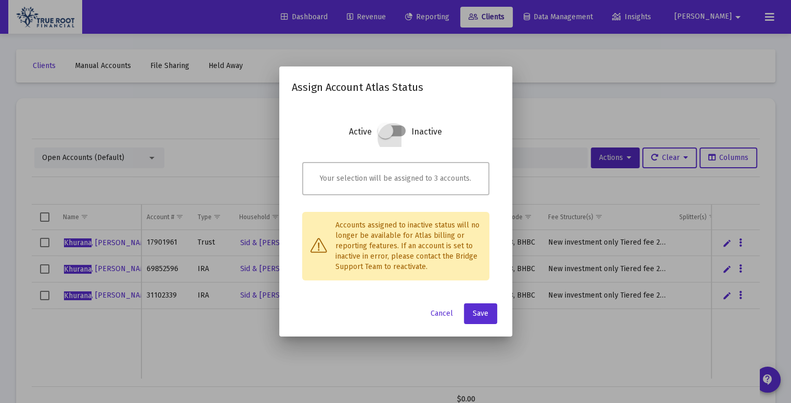
click at [395, 135] on span at bounding box center [391, 131] width 28 height 11
click at [386, 137] on input "checkbox" at bounding box center [385, 137] width 1 height 1
checkbox input "true"
click at [487, 317] on span "Save" at bounding box center [481, 313] width 16 height 9
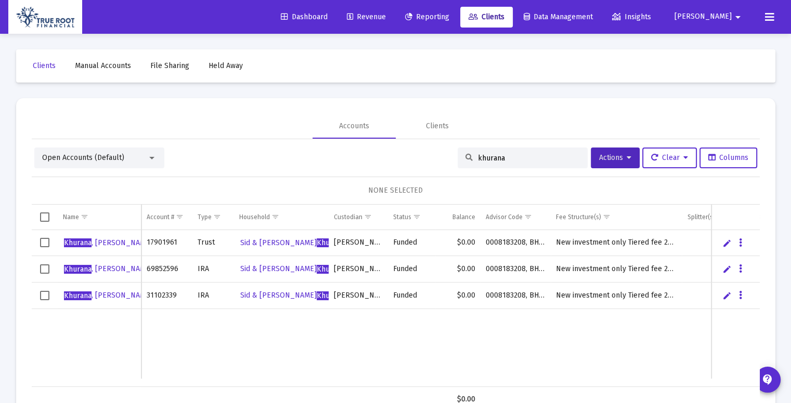
drag, startPoint x: 505, startPoint y: 155, endPoint x: 460, endPoint y: 155, distance: 45.2
click at [460, 155] on div "khurana" at bounding box center [522, 158] width 130 height 21
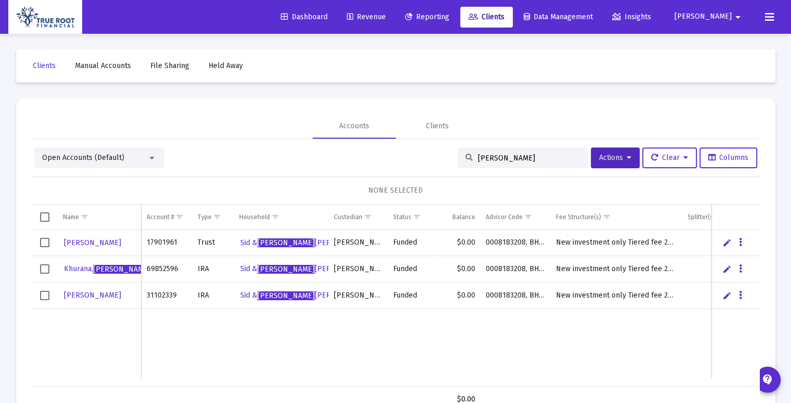
click at [46, 269] on span "Select row" at bounding box center [44, 269] width 9 height 9
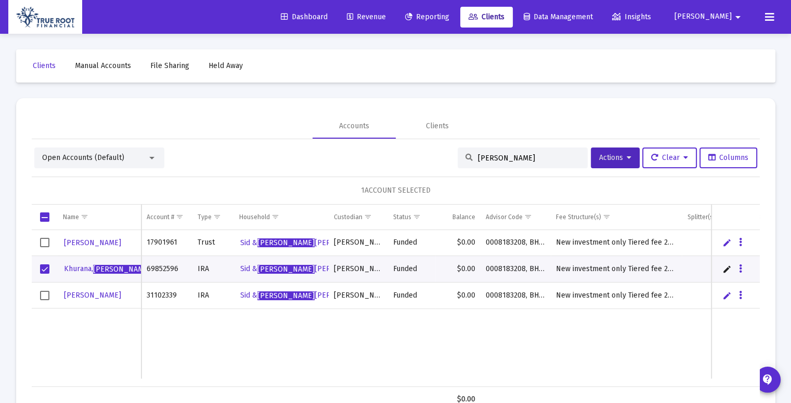
click at [516, 154] on input "eliza" at bounding box center [529, 158] width 102 height 9
type input "e"
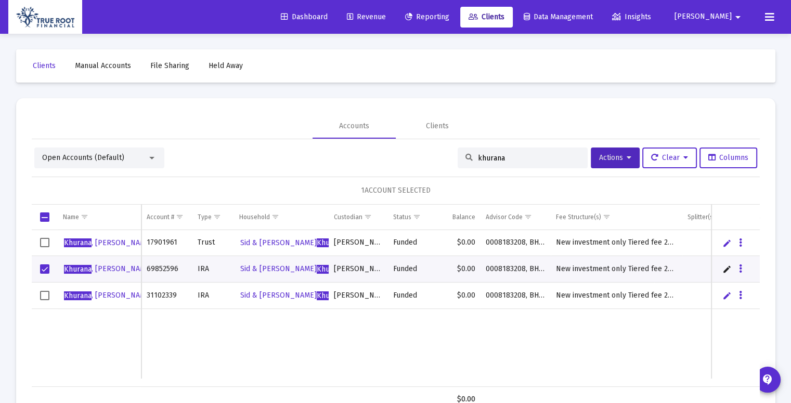
type input "khurana"
click at [44, 270] on span "Select row" at bounding box center [44, 269] width 9 height 9
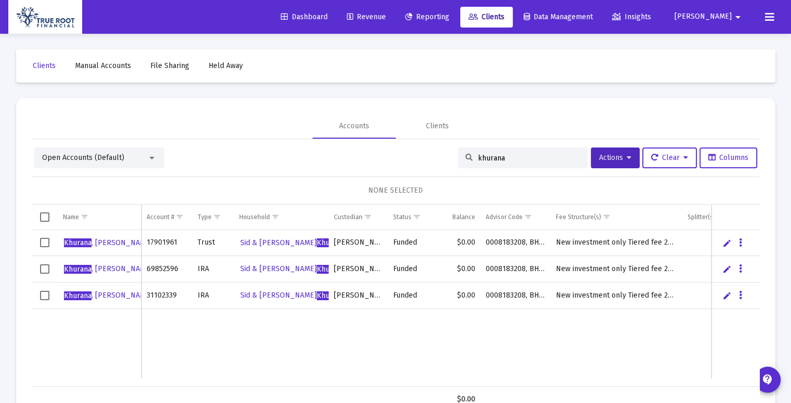
drag, startPoint x: 505, startPoint y: 155, endPoint x: 460, endPoint y: 151, distance: 45.4
click at [460, 151] on div "khurana" at bounding box center [522, 158] width 130 height 21
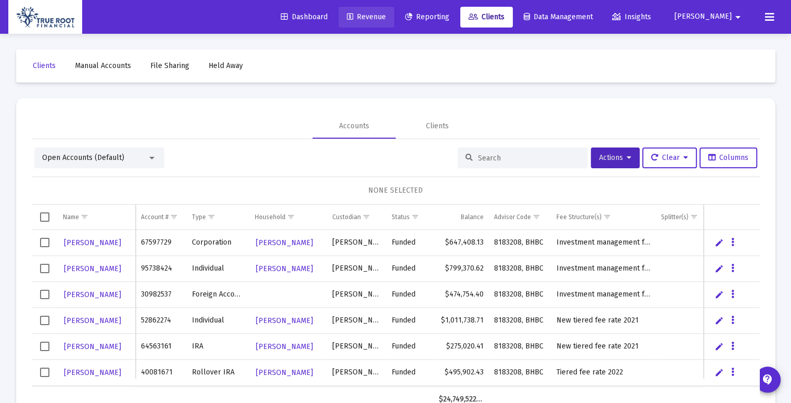
click at [370, 23] on link "Revenue" at bounding box center [366, 17] width 56 height 21
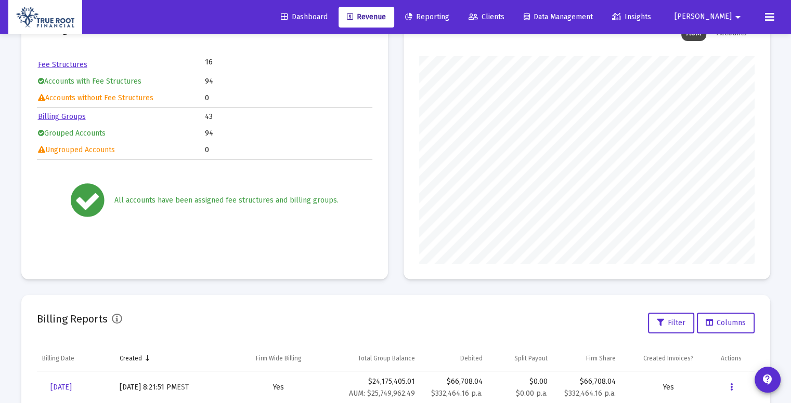
scroll to position [312, 0]
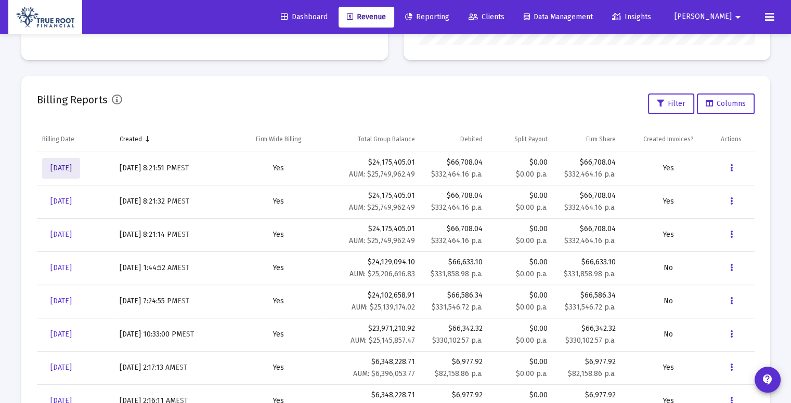
click at [80, 173] on link "[DATE]" at bounding box center [61, 168] width 38 height 21
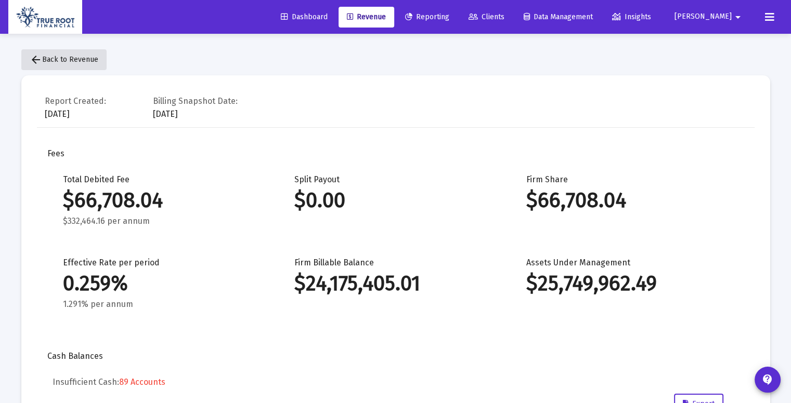
click at [35, 58] on mat-icon "arrow_back" at bounding box center [36, 60] width 12 height 12
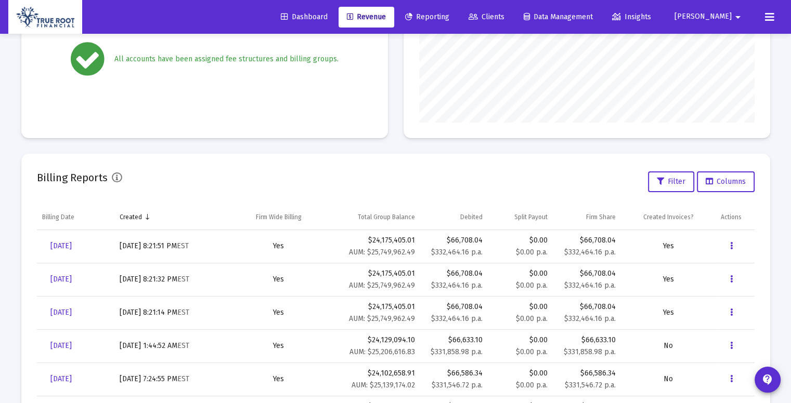
scroll to position [239, 0]
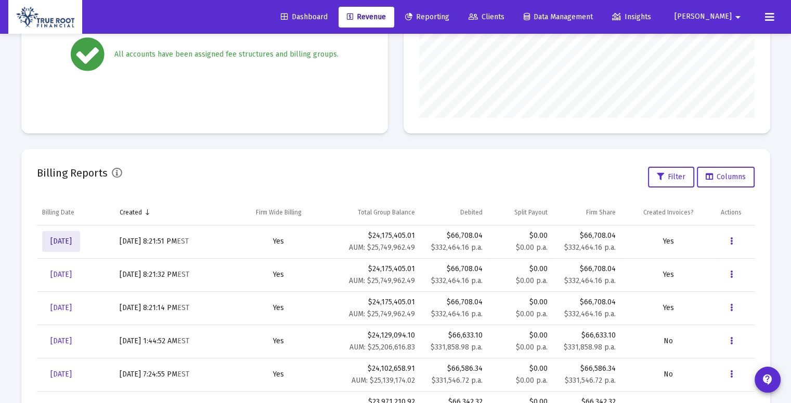
click at [72, 242] on span "[DATE]" at bounding box center [60, 241] width 21 height 9
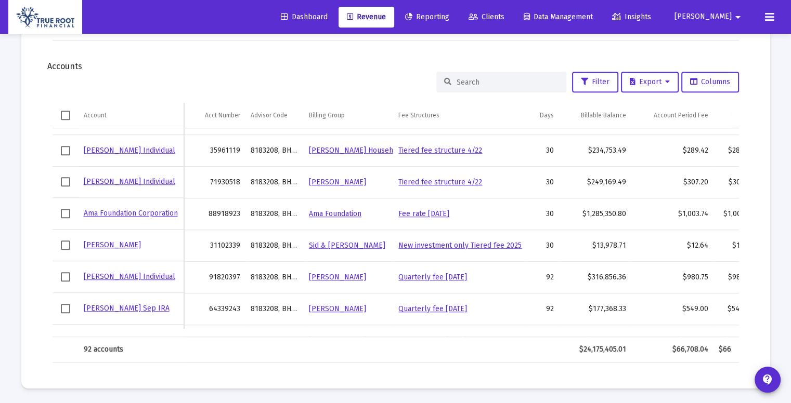
scroll to position [309, 0]
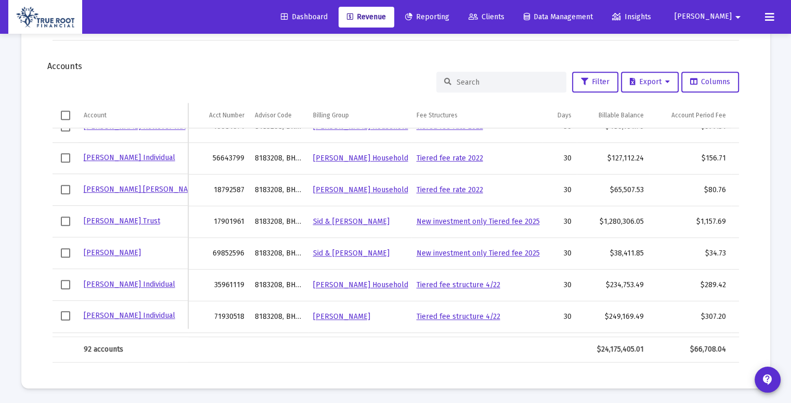
click at [382, 8] on link "Revenue" at bounding box center [366, 17] width 56 height 21
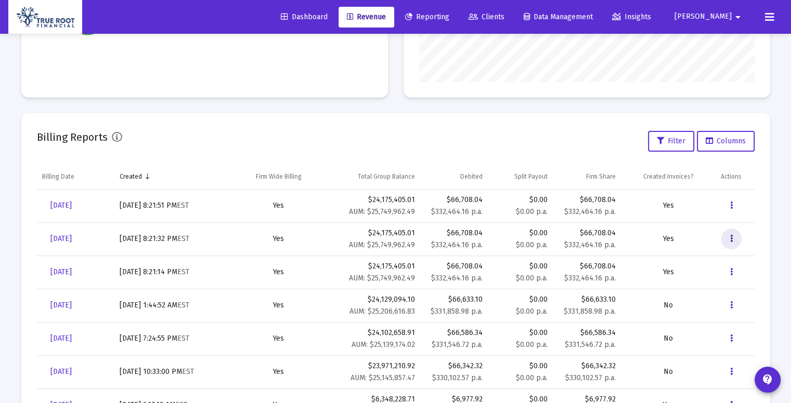
click at [730, 238] on icon "Data grid" at bounding box center [731, 239] width 3 height 12
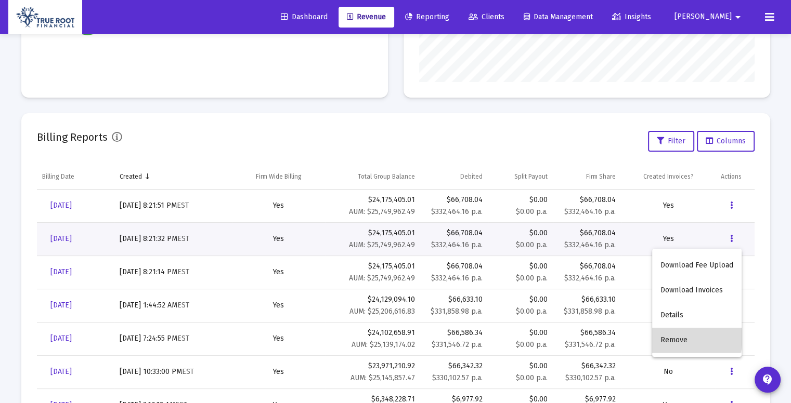
click at [674, 337] on button "Remove" at bounding box center [696, 340] width 89 height 25
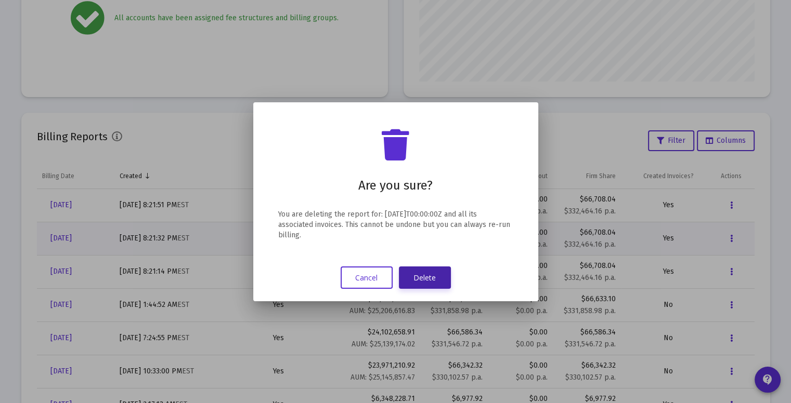
click at [425, 278] on button "Delete" at bounding box center [425, 278] width 52 height 22
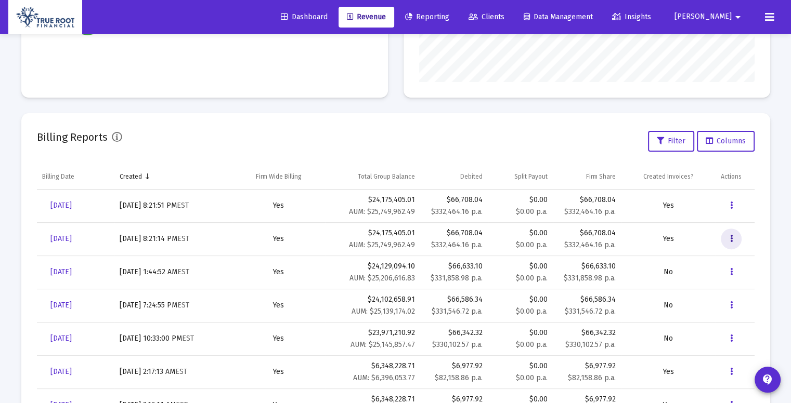
click at [732, 238] on icon "Data grid" at bounding box center [731, 239] width 3 height 12
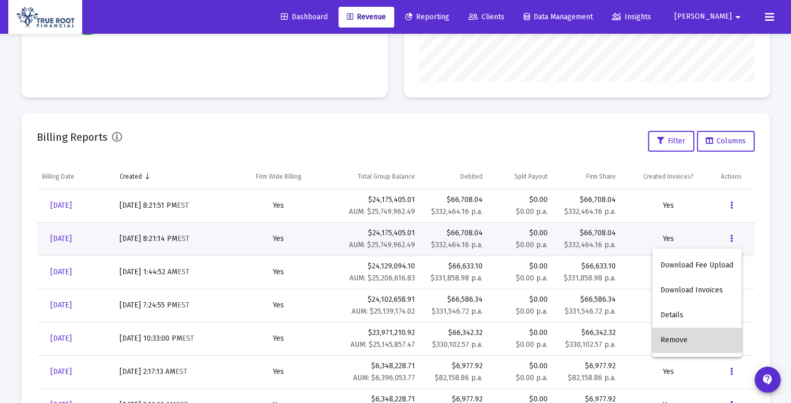
click at [680, 336] on button "Remove" at bounding box center [696, 340] width 89 height 25
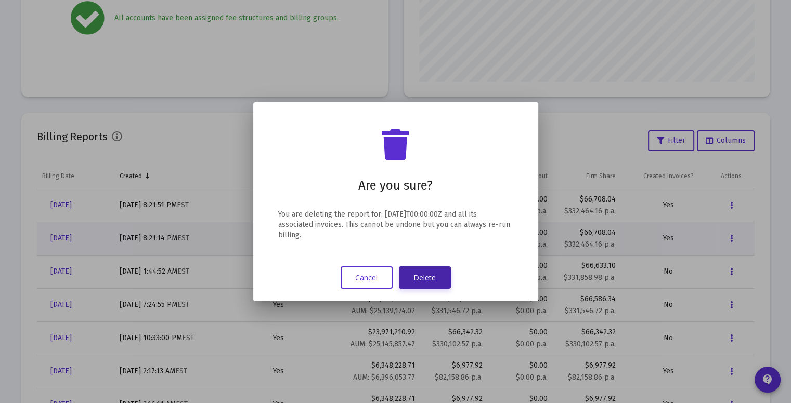
click at [426, 275] on button "Delete" at bounding box center [425, 278] width 52 height 22
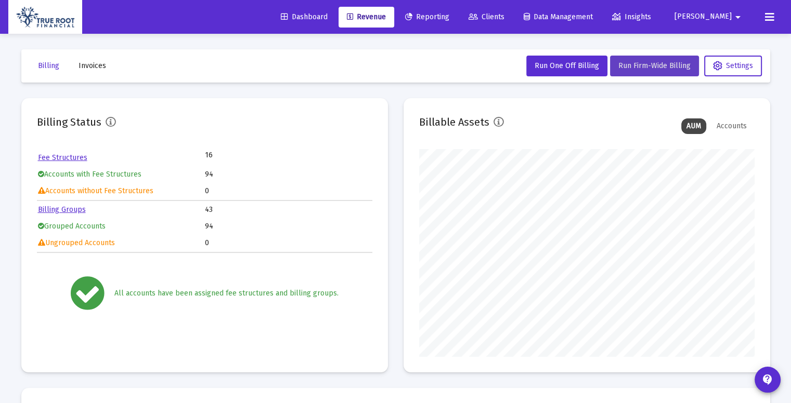
click at [650, 59] on button "Run Firm-Wide Billing" at bounding box center [654, 66] width 89 height 21
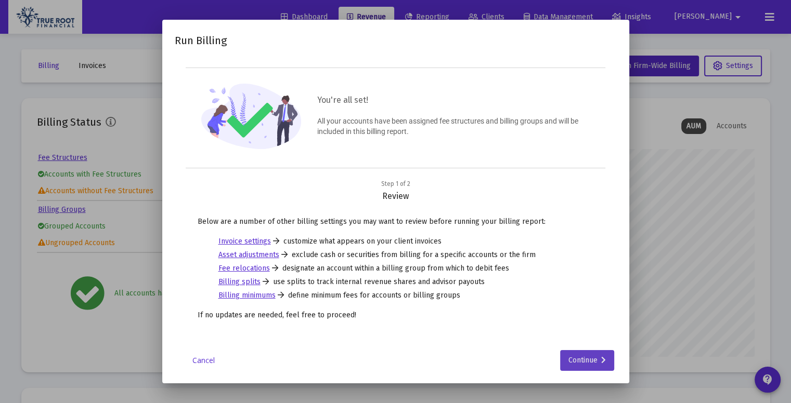
click at [592, 362] on div "Continue" at bounding box center [586, 360] width 37 height 21
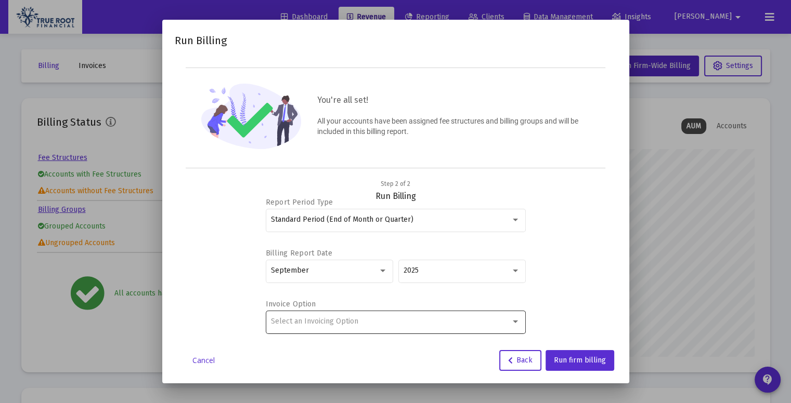
click at [439, 317] on div "Select an Invoicing Option" at bounding box center [395, 321] width 249 height 25
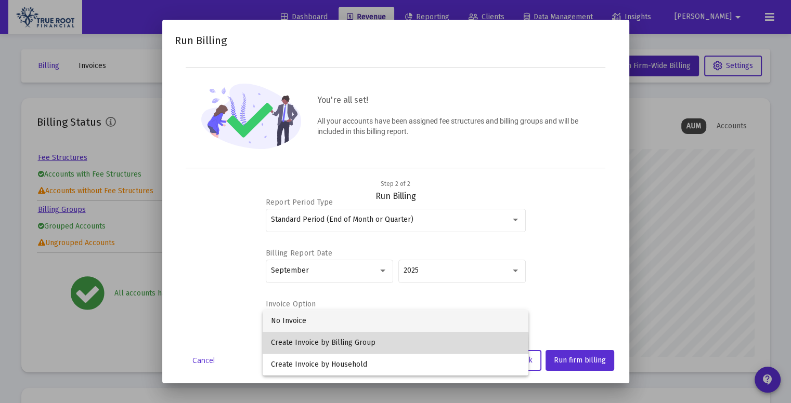
click at [340, 345] on span "Create Invoice by Billing Group" at bounding box center [395, 343] width 249 height 22
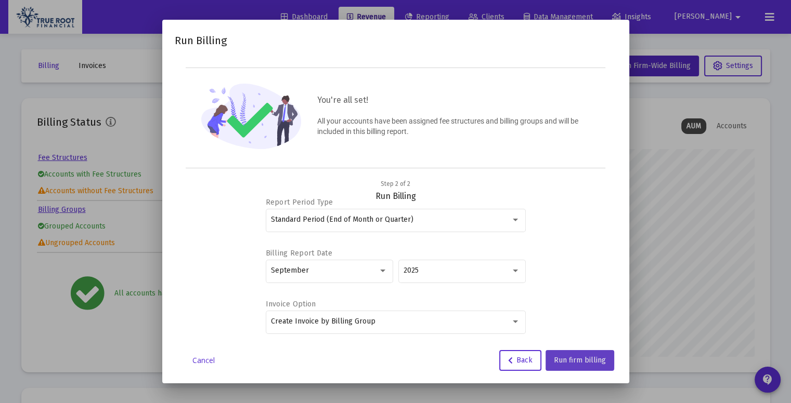
click at [578, 357] on span "Run firm billing" at bounding box center [580, 360] width 52 height 9
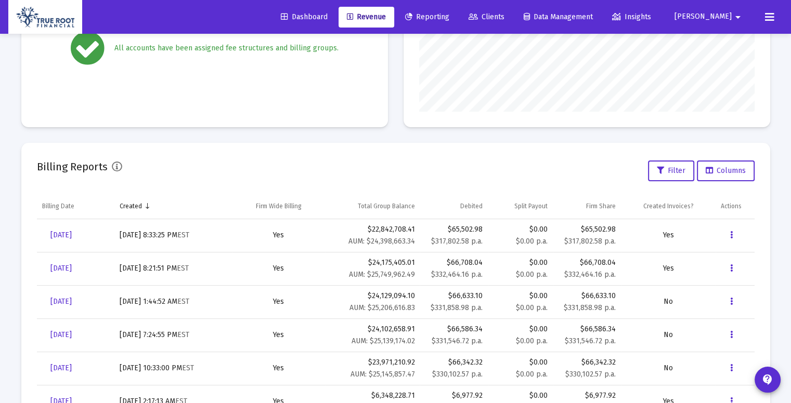
scroll to position [246, 0]
click at [80, 267] on link "[DATE]" at bounding box center [61, 267] width 38 height 21
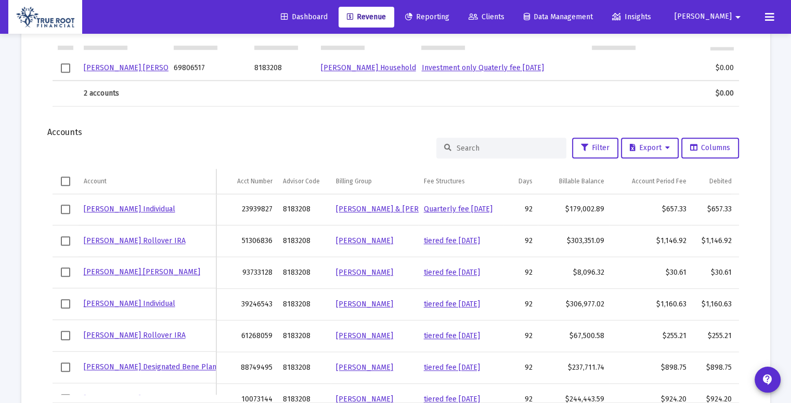
scroll to position [834, 0]
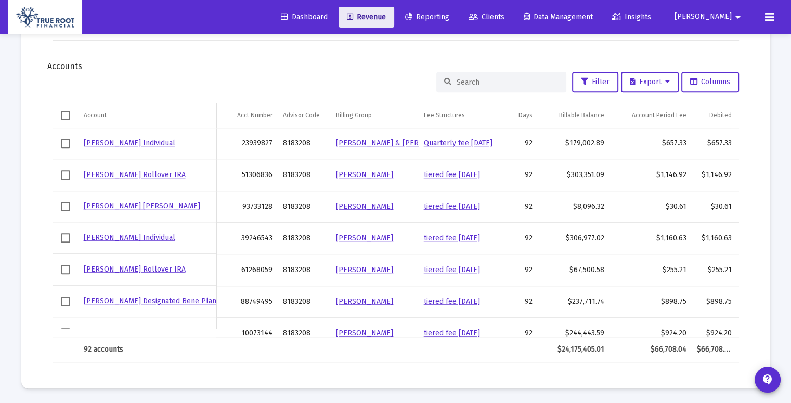
click at [394, 8] on link "Revenue" at bounding box center [366, 17] width 56 height 21
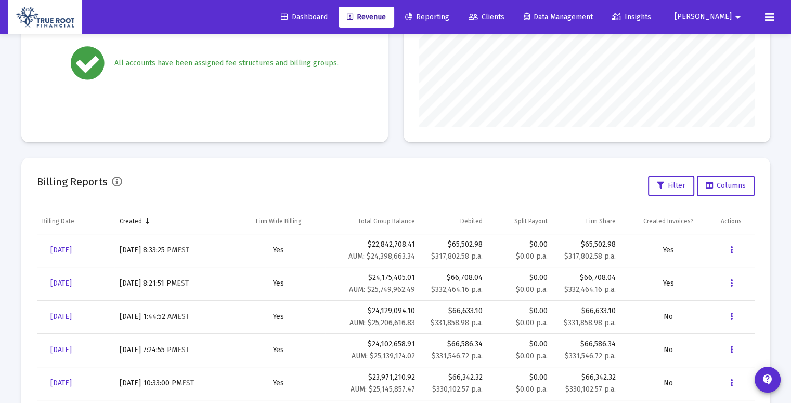
scroll to position [232, 0]
click at [731, 249] on icon "Data grid" at bounding box center [731, 249] width 3 height 12
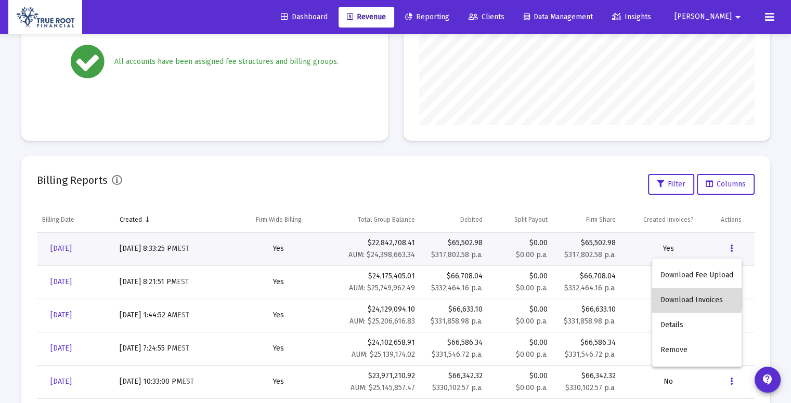
click at [696, 299] on button "Download Invoices" at bounding box center [696, 300] width 89 height 25
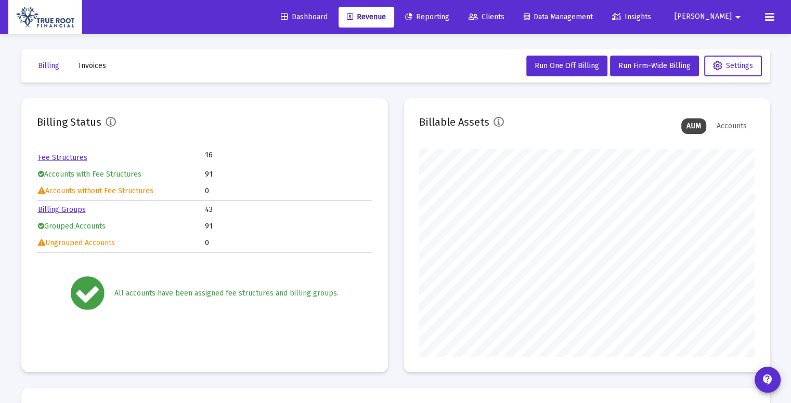
scroll to position [208, 335]
click at [391, 205] on div "Billing Status Fee Structures 16 Accounts with Fee Structures 91 Accounts witho…" at bounding box center [395, 235] width 749 height 274
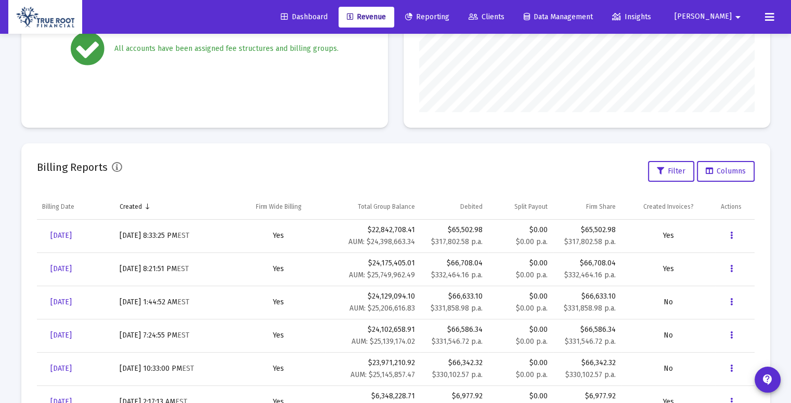
scroll to position [245, 0]
click at [730, 232] on icon "Data grid" at bounding box center [731, 235] width 3 height 12
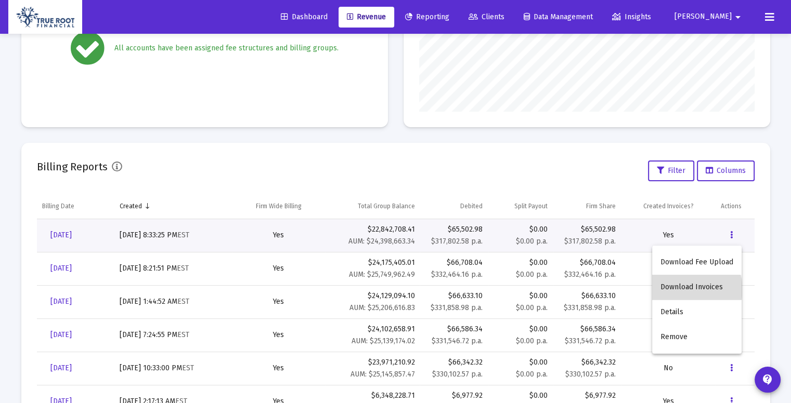
click at [690, 290] on button "Download Invoices" at bounding box center [696, 287] width 89 height 25
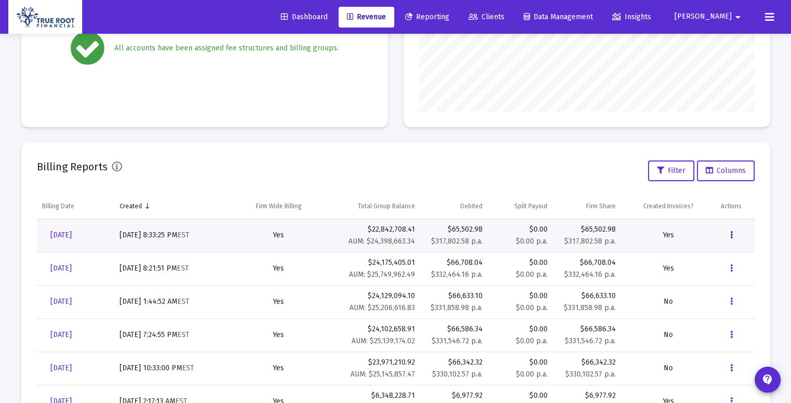
scroll to position [0, 0]
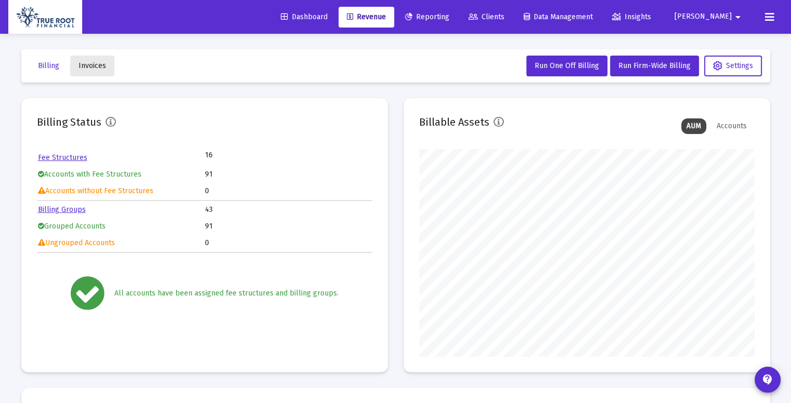
click at [95, 62] on span "Invoices" at bounding box center [92, 65] width 28 height 9
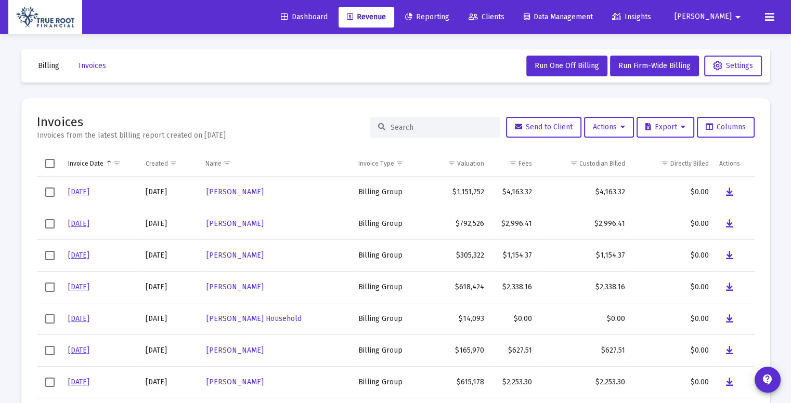
click at [40, 71] on button "Billing" at bounding box center [49, 66] width 38 height 21
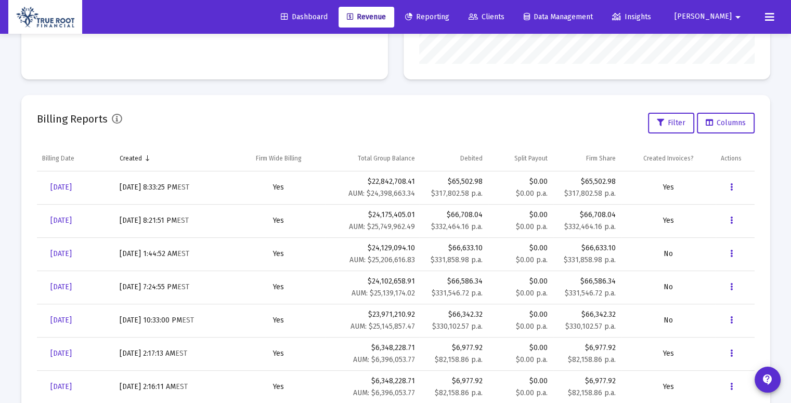
scroll to position [296, 0]
